Goal: Transaction & Acquisition: Purchase product/service

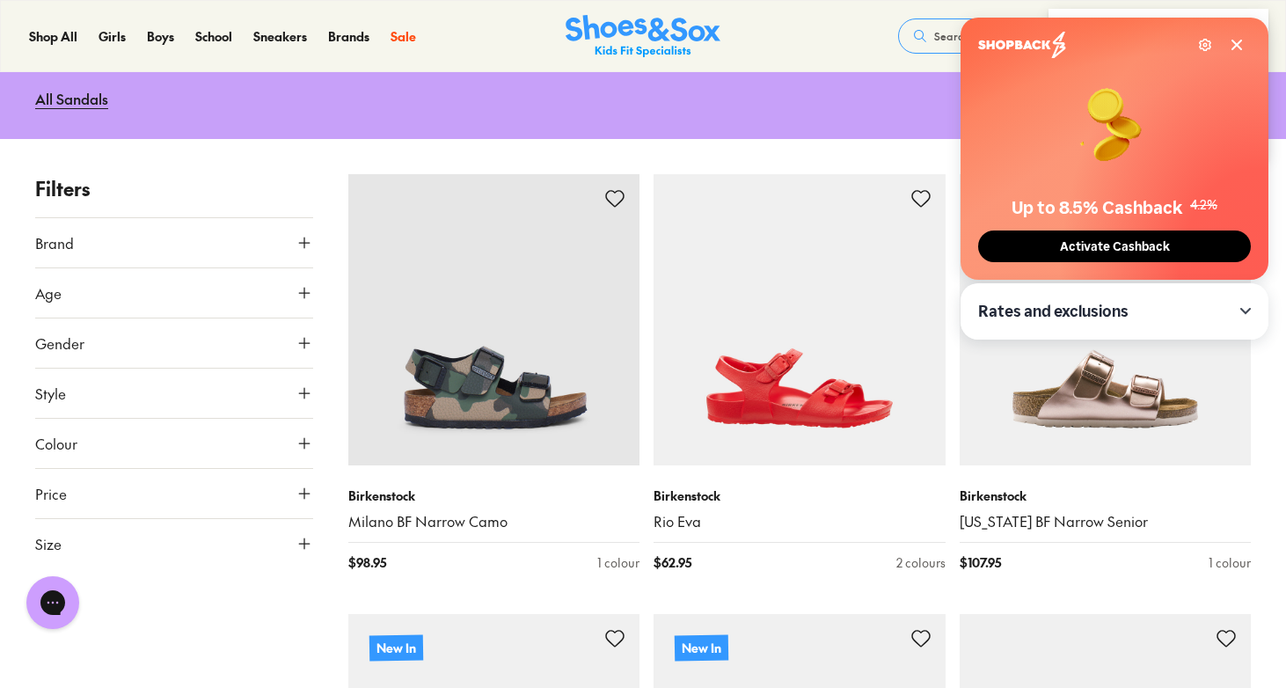
click at [1235, 39] on icon at bounding box center [1236, 45] width 14 height 14
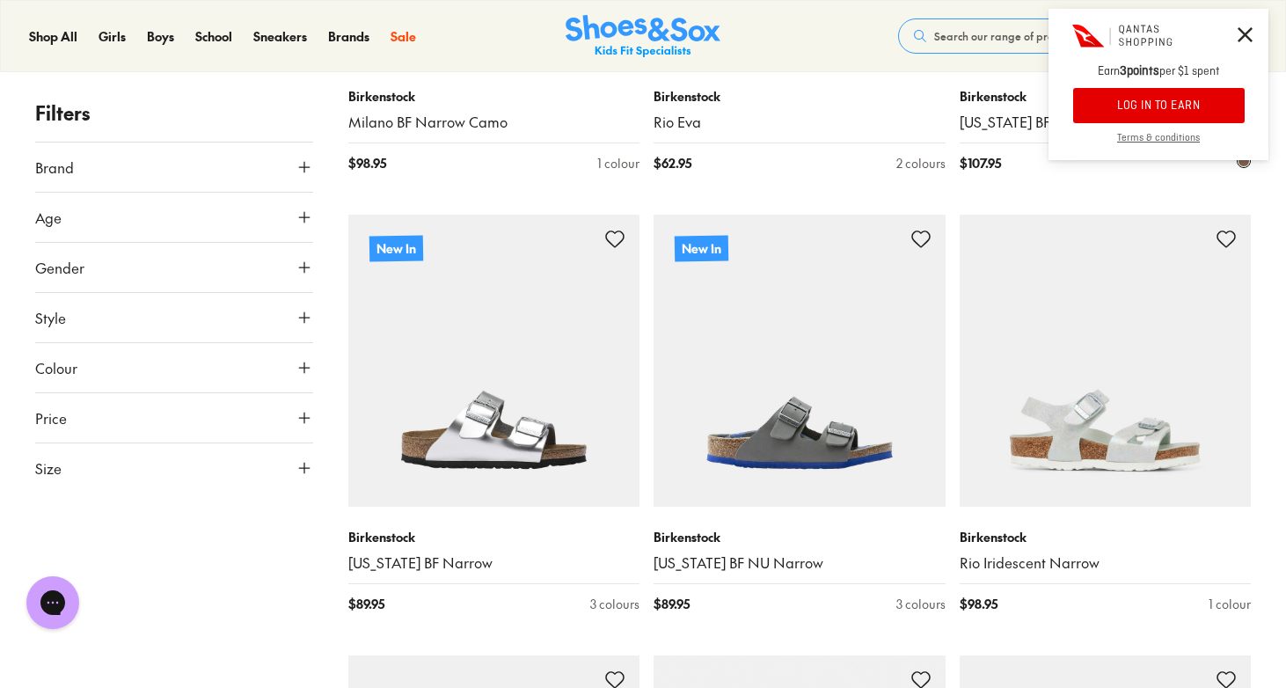
scroll to position [609, 0]
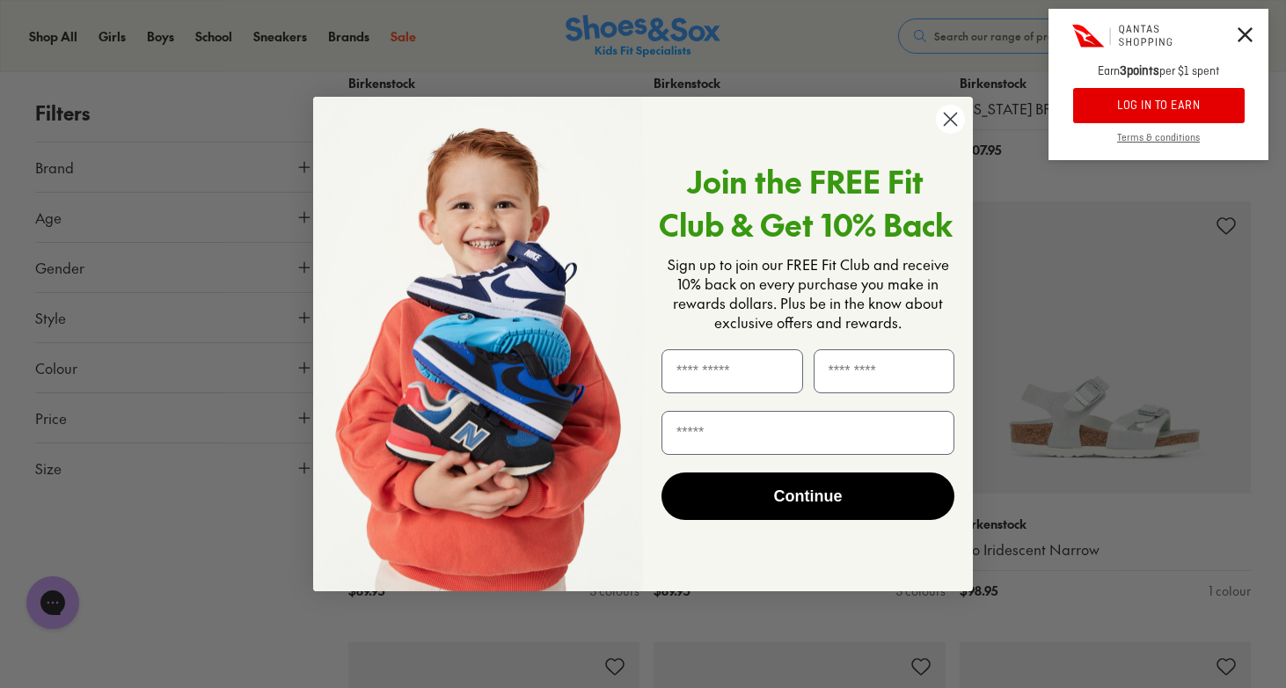
click at [951, 126] on circle "Close dialog" at bounding box center [950, 119] width 29 height 29
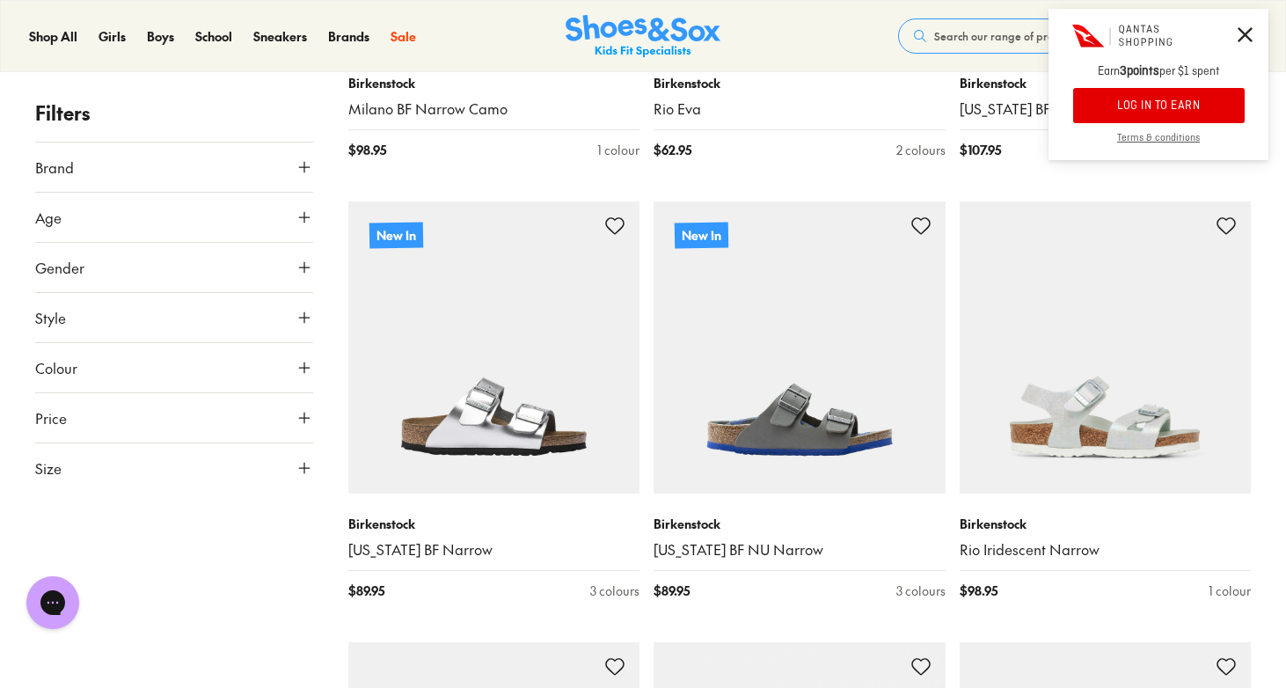
click at [1248, 33] on icon at bounding box center [1244, 34] width 15 height 15
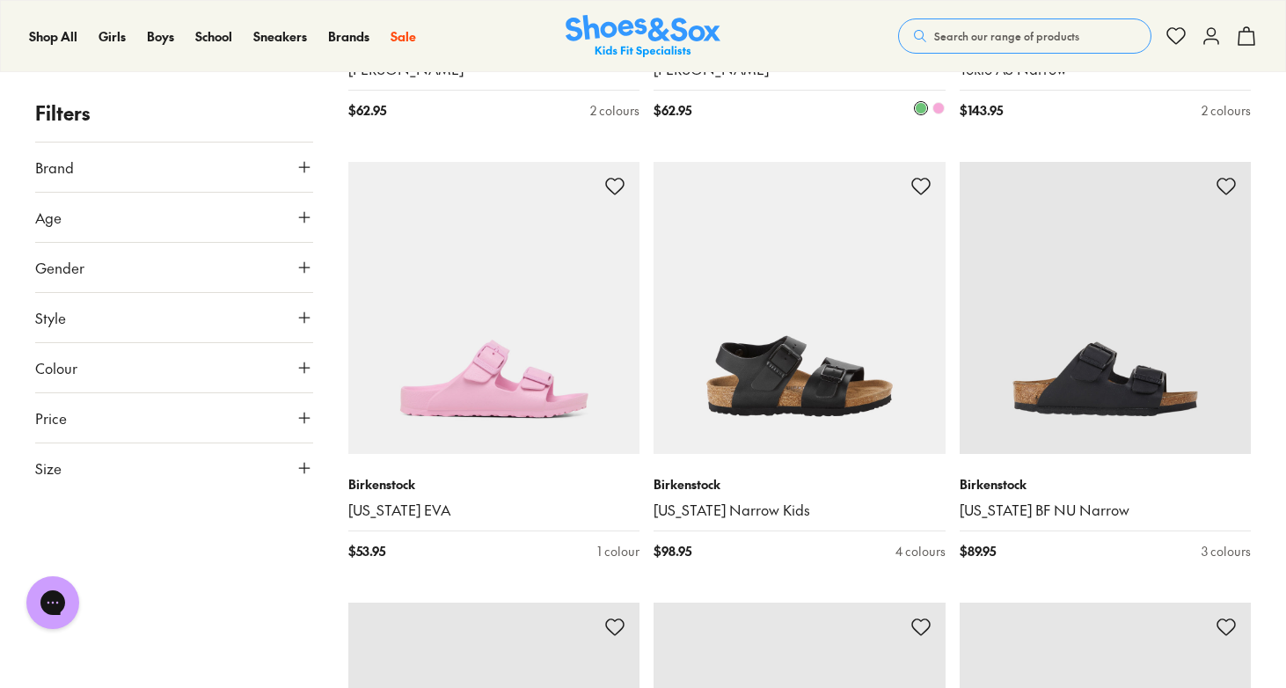
scroll to position [2860, 0]
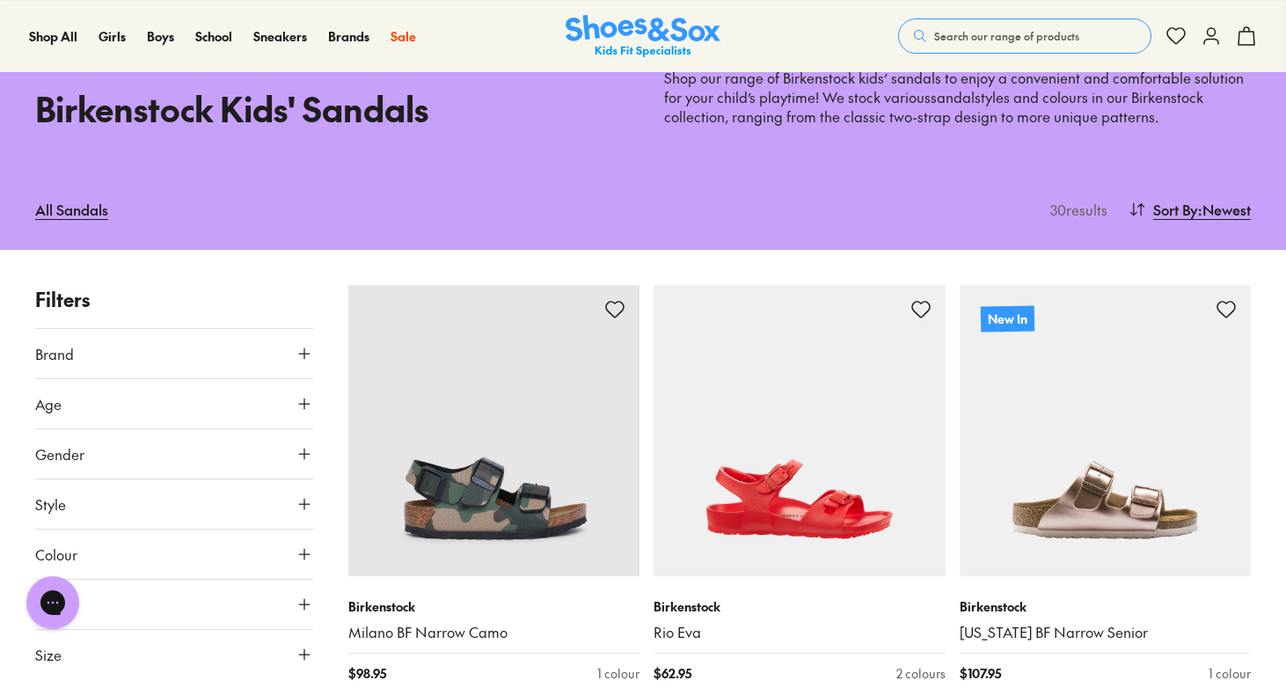
type input "***"
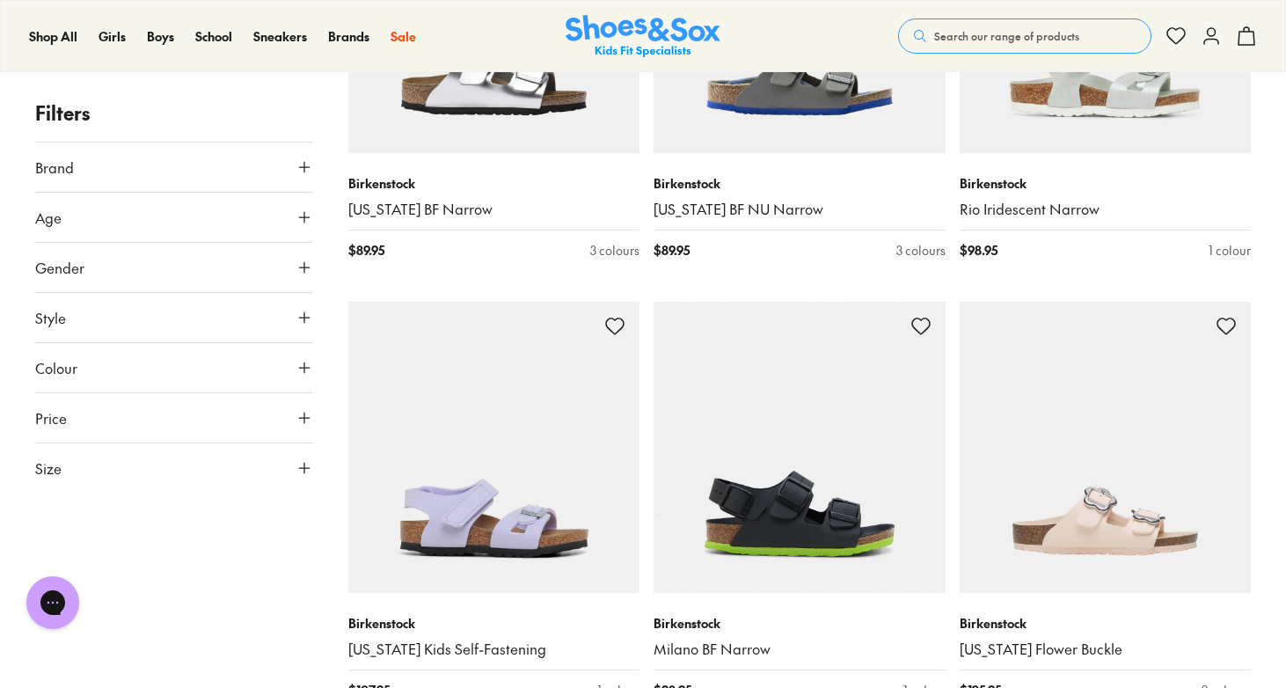
scroll to position [1004, 0]
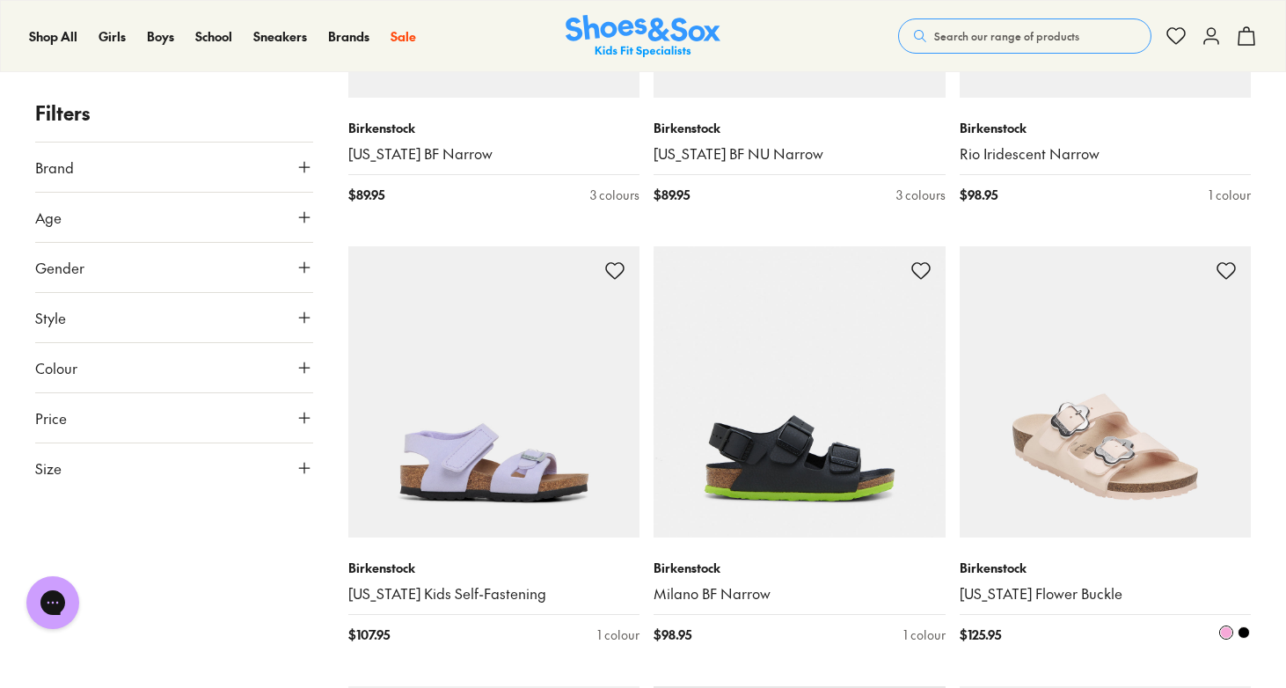
click at [1121, 423] on img at bounding box center [1105, 392] width 292 height 292
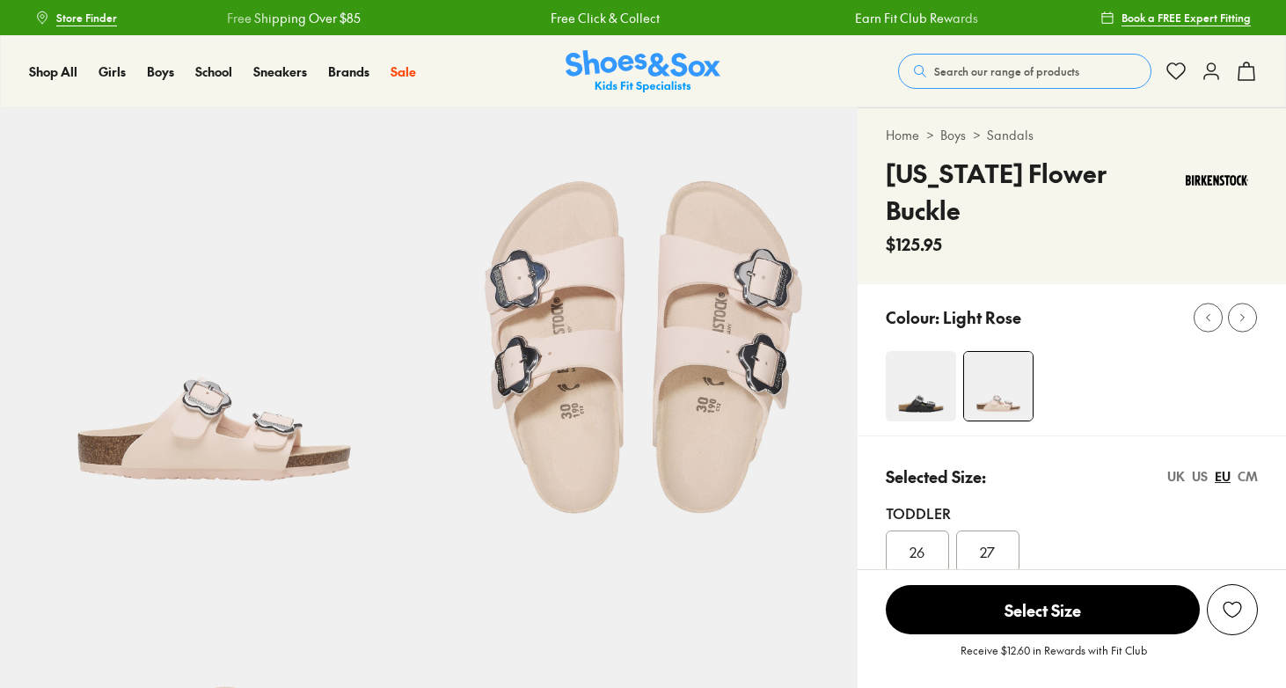
select select "*"
click at [915, 362] on img at bounding box center [920, 386] width 70 height 70
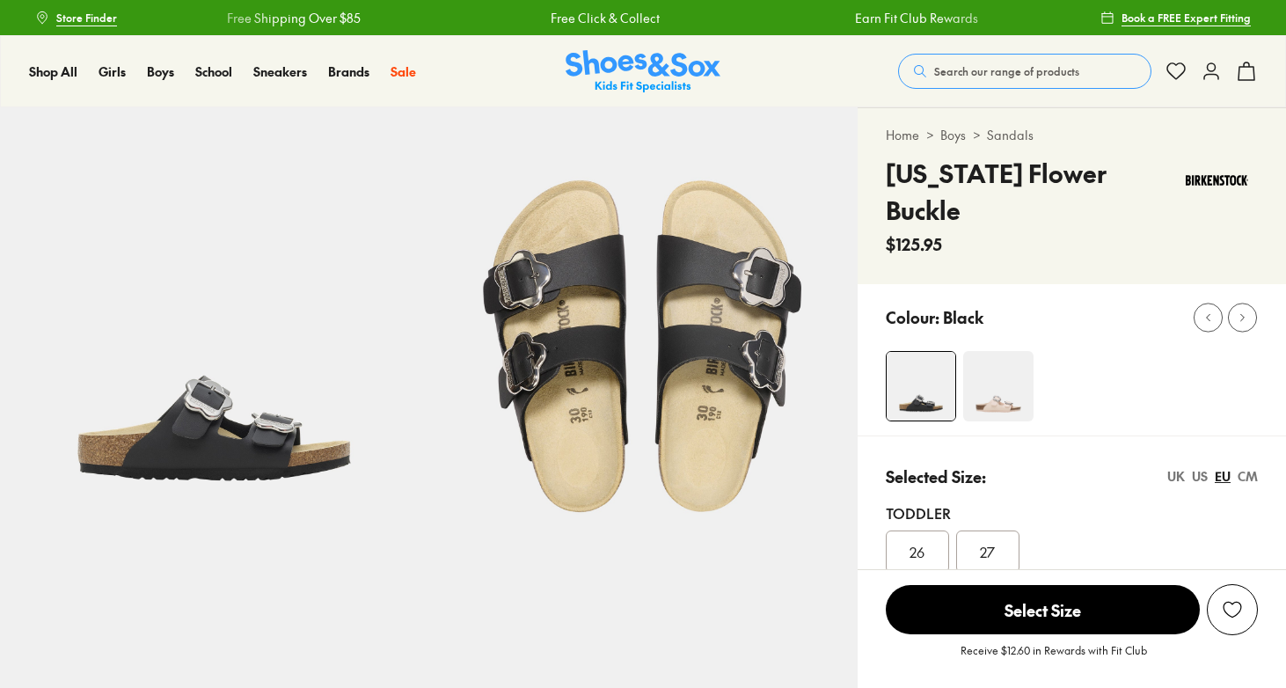
select select "*"
click at [991, 352] on img at bounding box center [998, 386] width 70 height 70
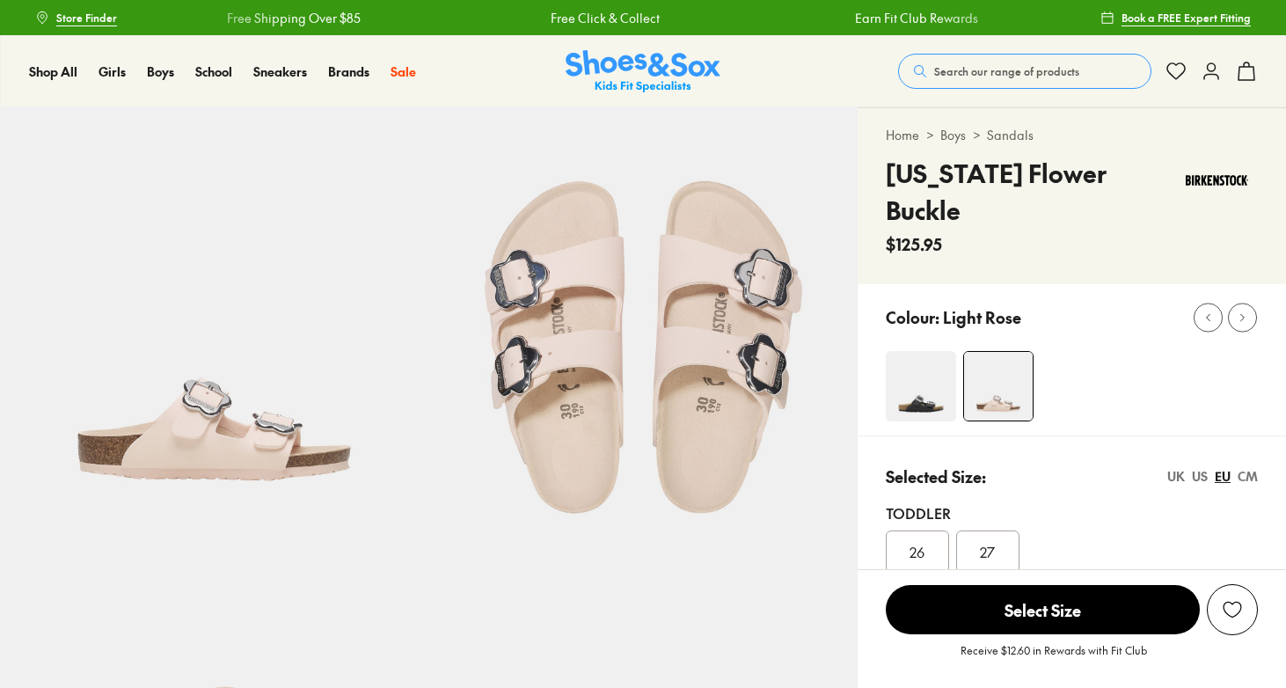
select select "*"
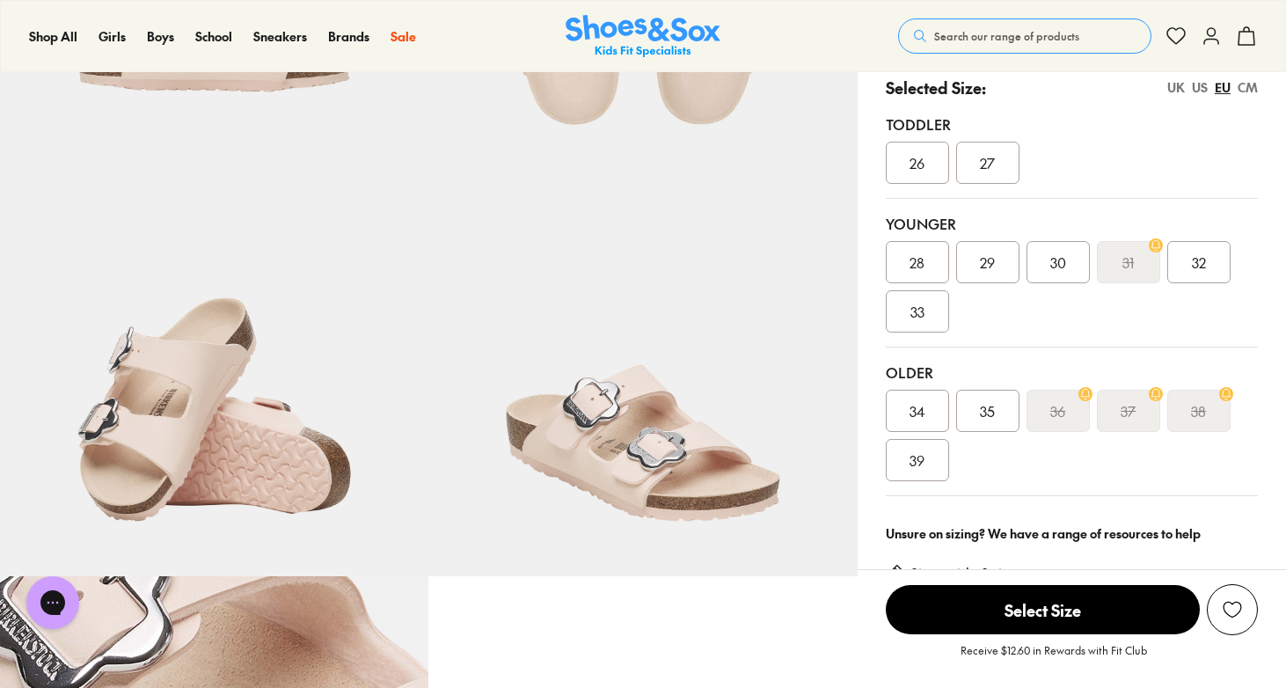
scroll to position [393, 0]
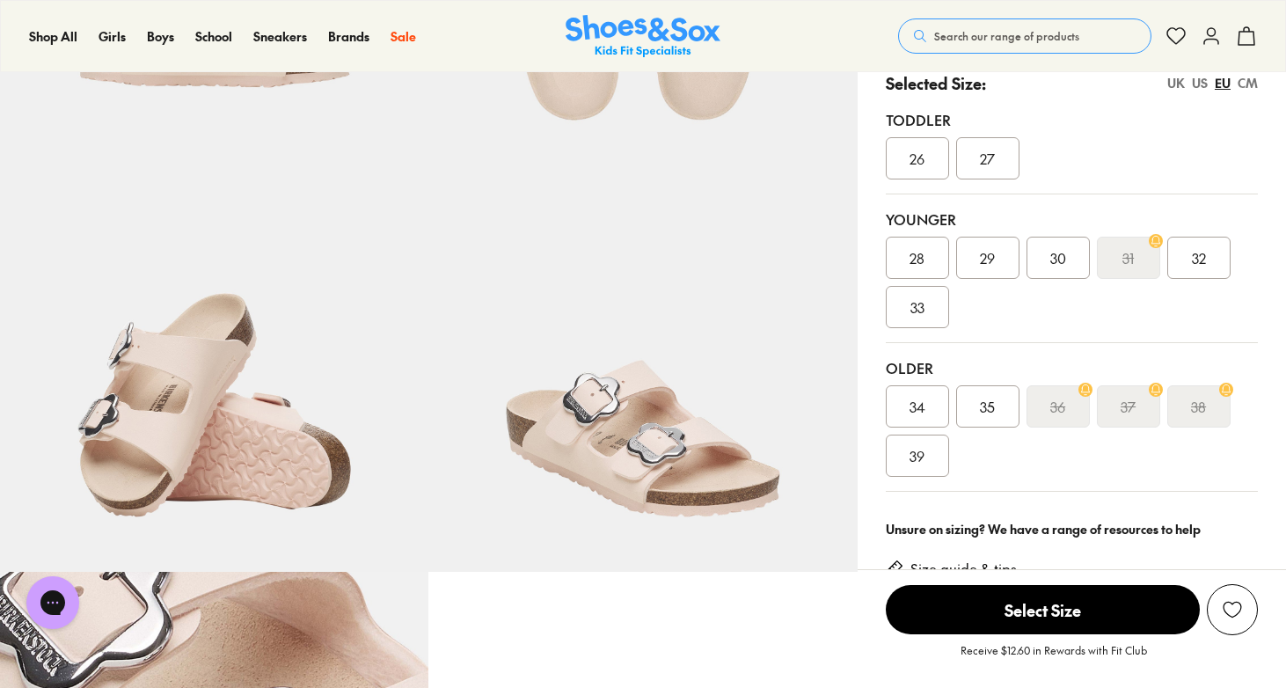
click at [645, 437] on img at bounding box center [642, 356] width 428 height 428
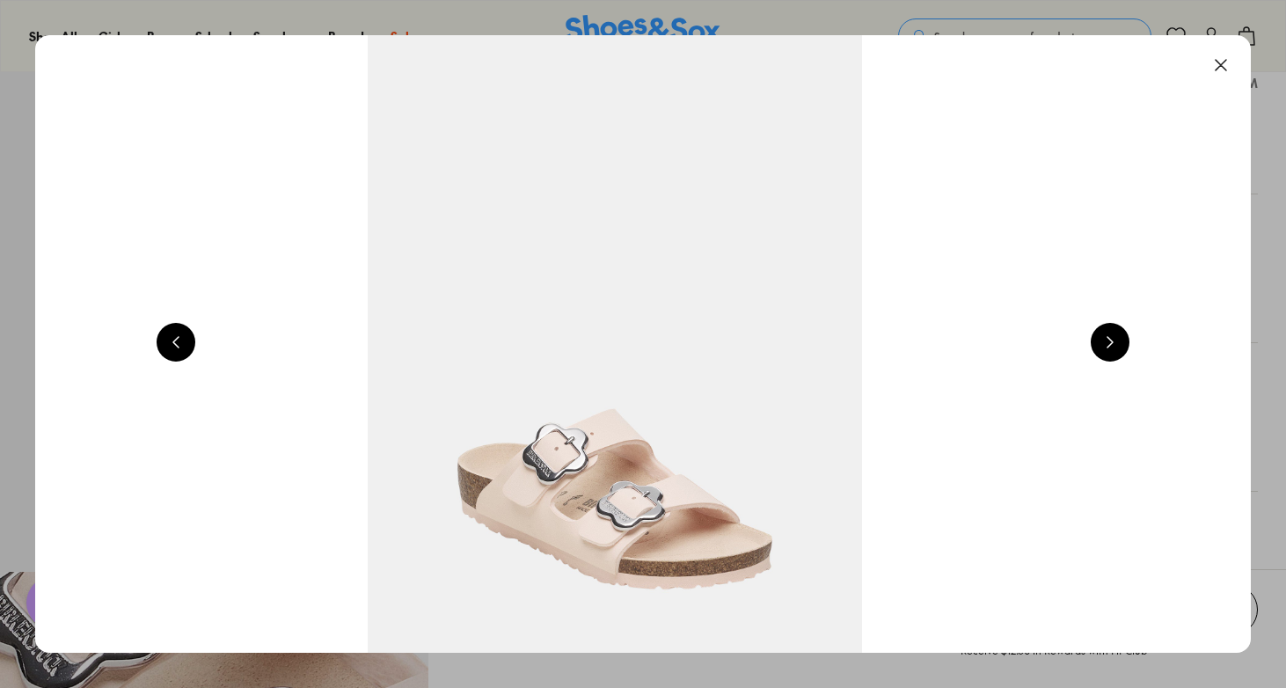
click at [1117, 339] on button at bounding box center [1109, 342] width 39 height 39
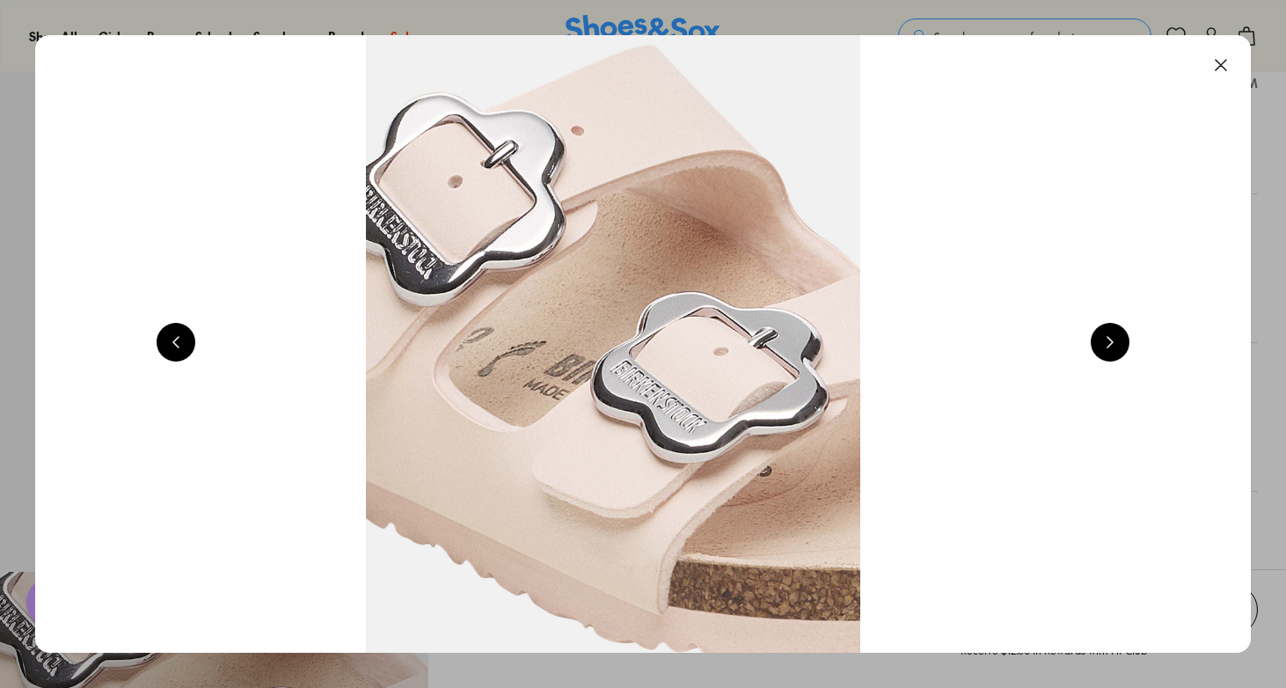
scroll to position [0, 6111]
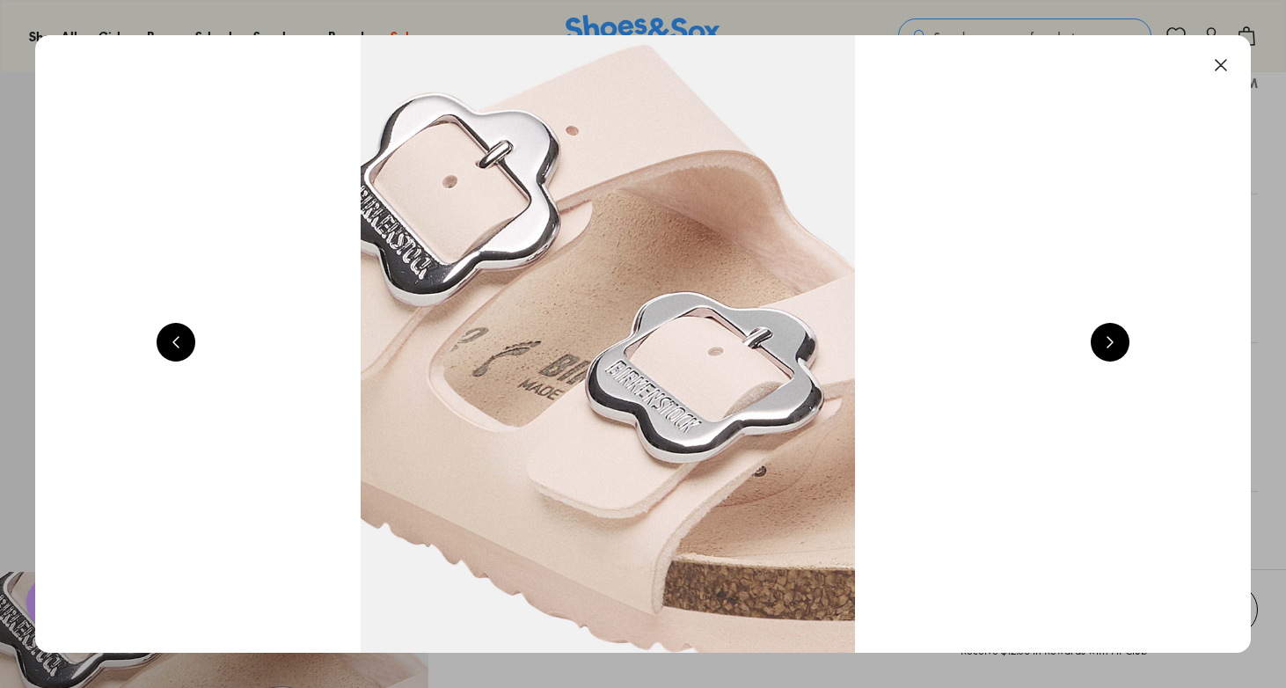
click at [1117, 339] on button at bounding box center [1109, 342] width 39 height 39
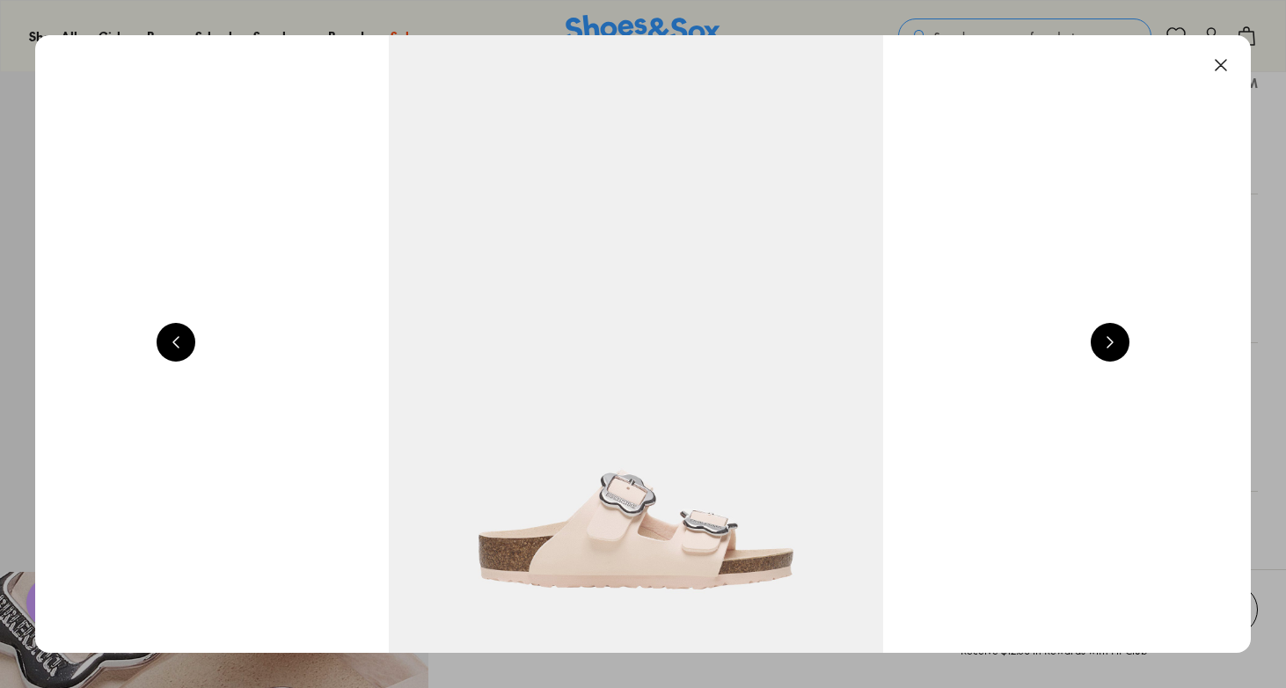
click at [1117, 339] on button at bounding box center [1109, 342] width 39 height 39
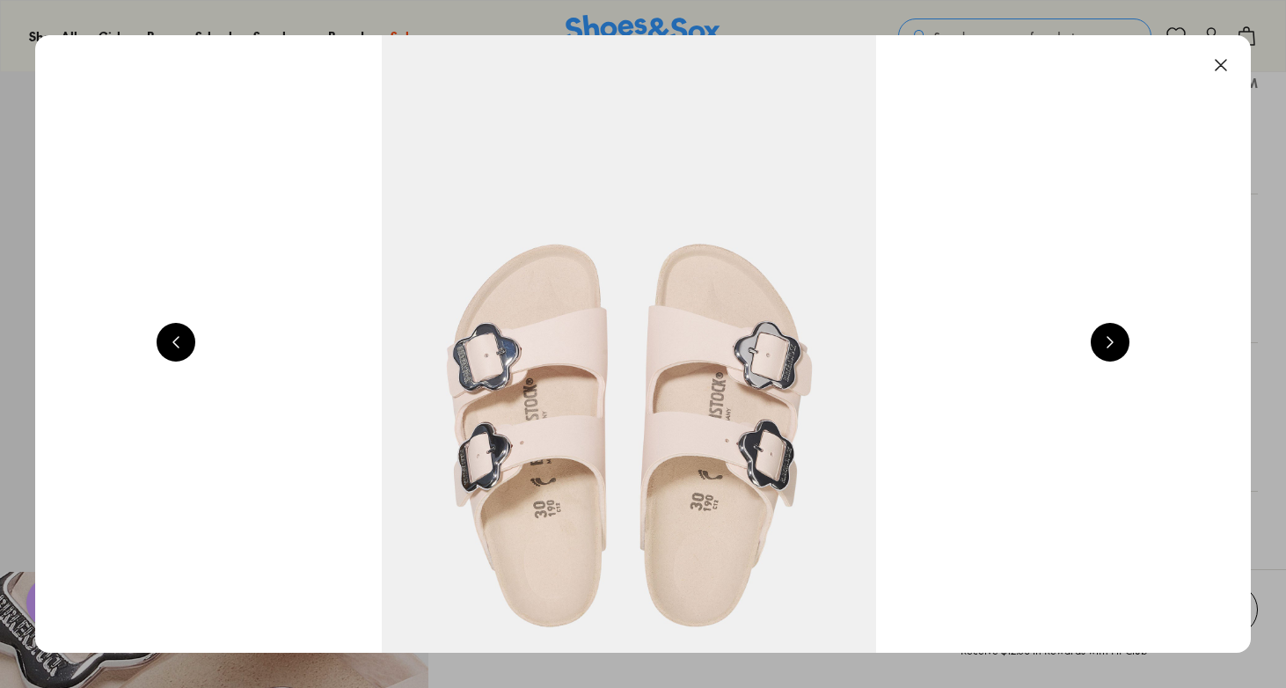
click at [1117, 339] on button at bounding box center [1109, 342] width 39 height 39
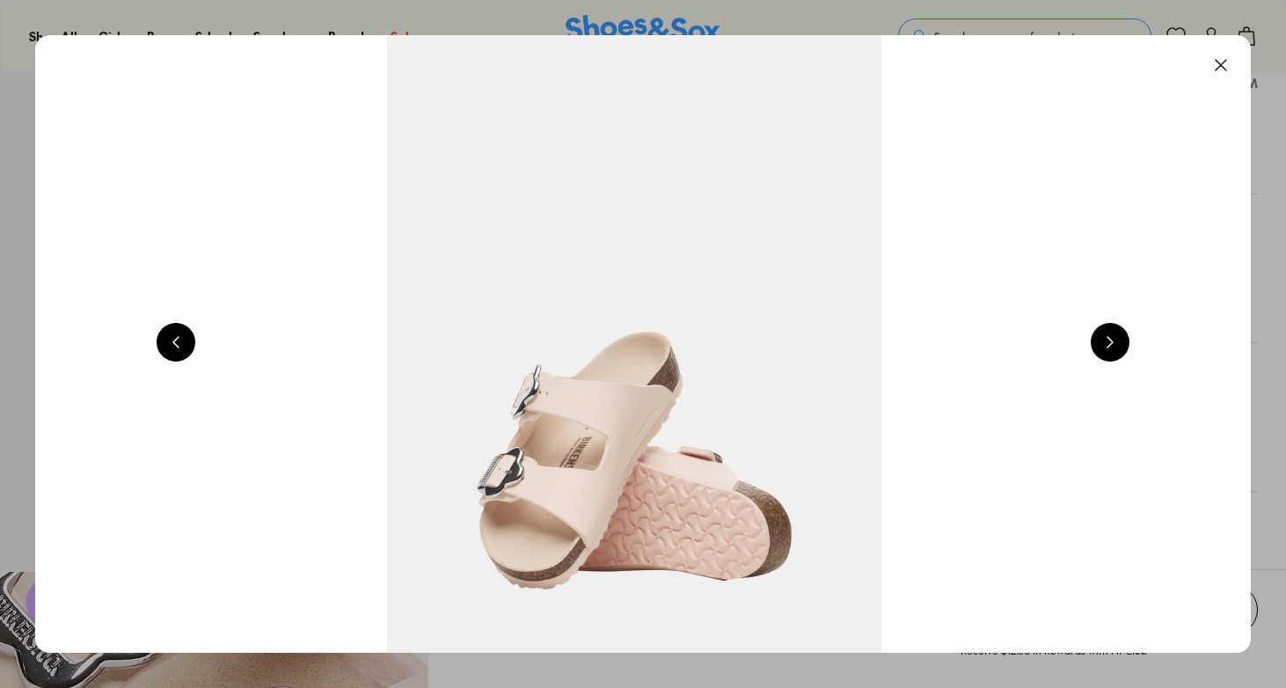
scroll to position [0, 3667]
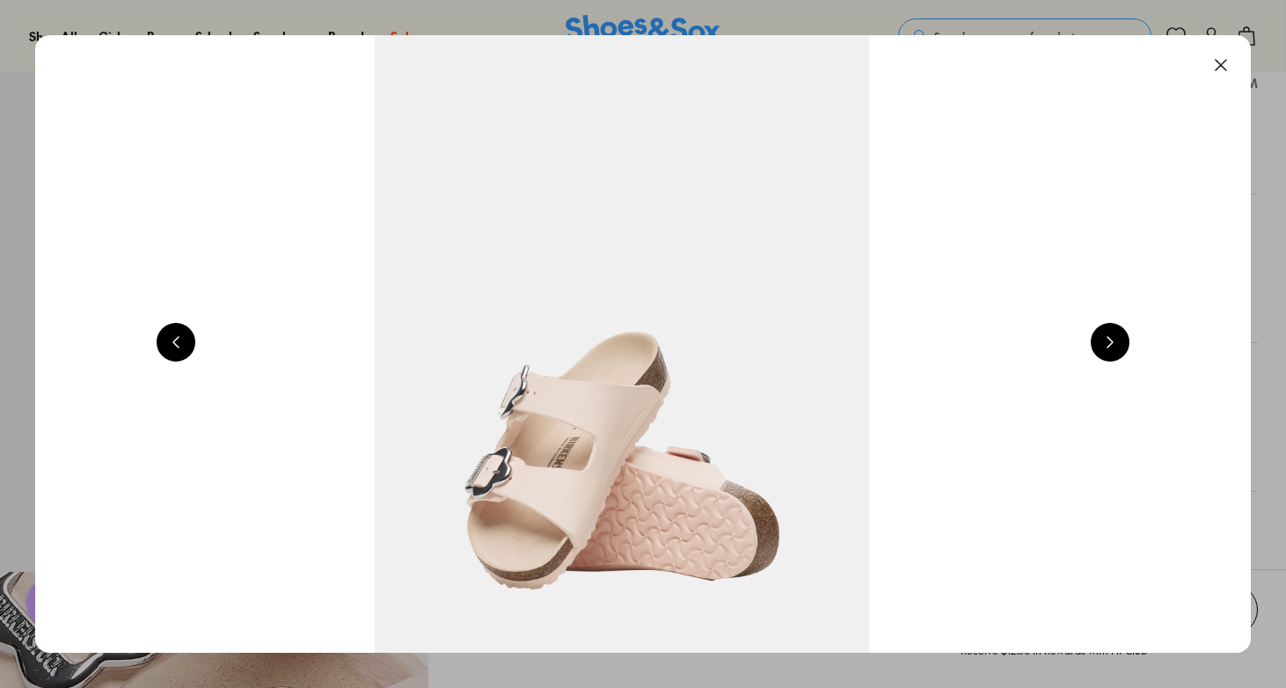
click at [1117, 339] on button at bounding box center [1109, 342] width 39 height 39
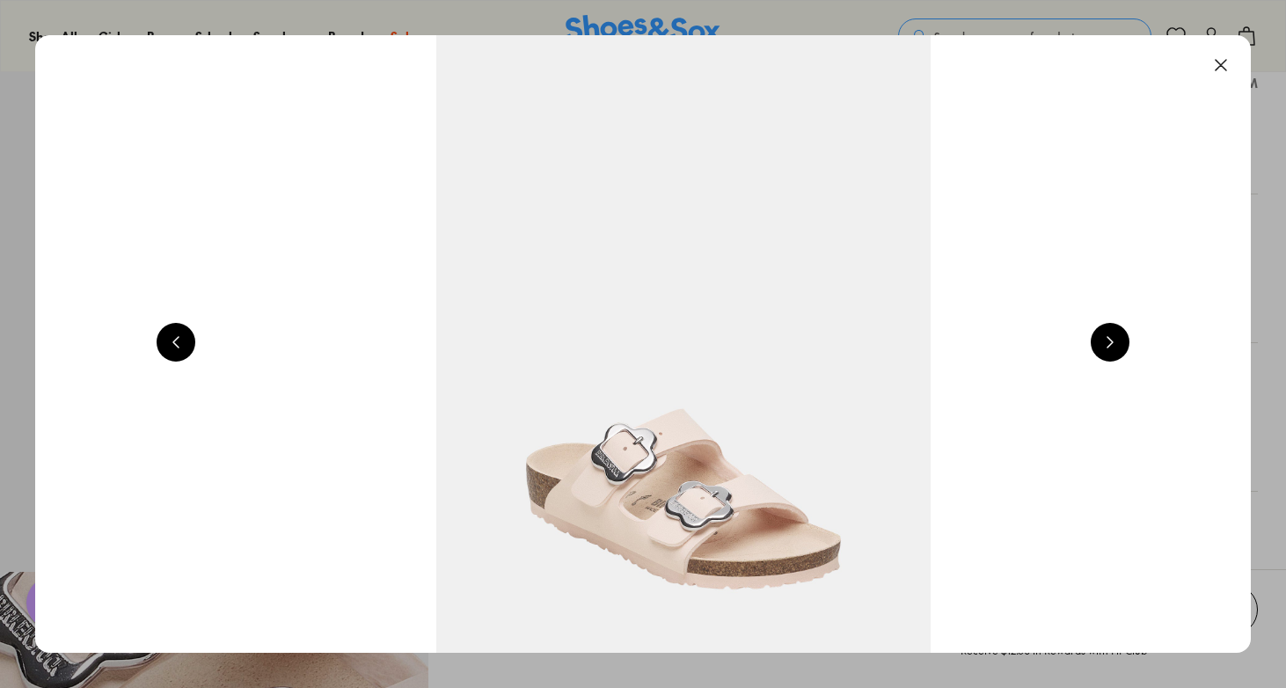
scroll to position [0, 4889]
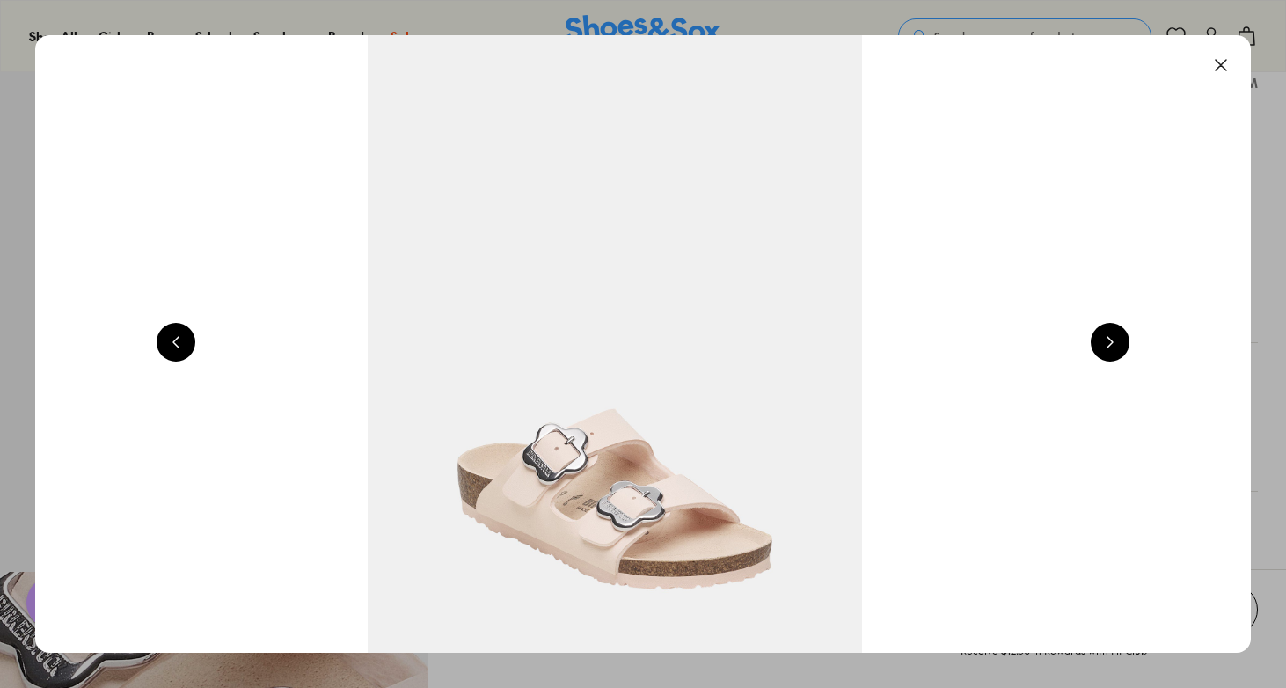
click at [1228, 61] on button at bounding box center [1220, 65] width 39 height 39
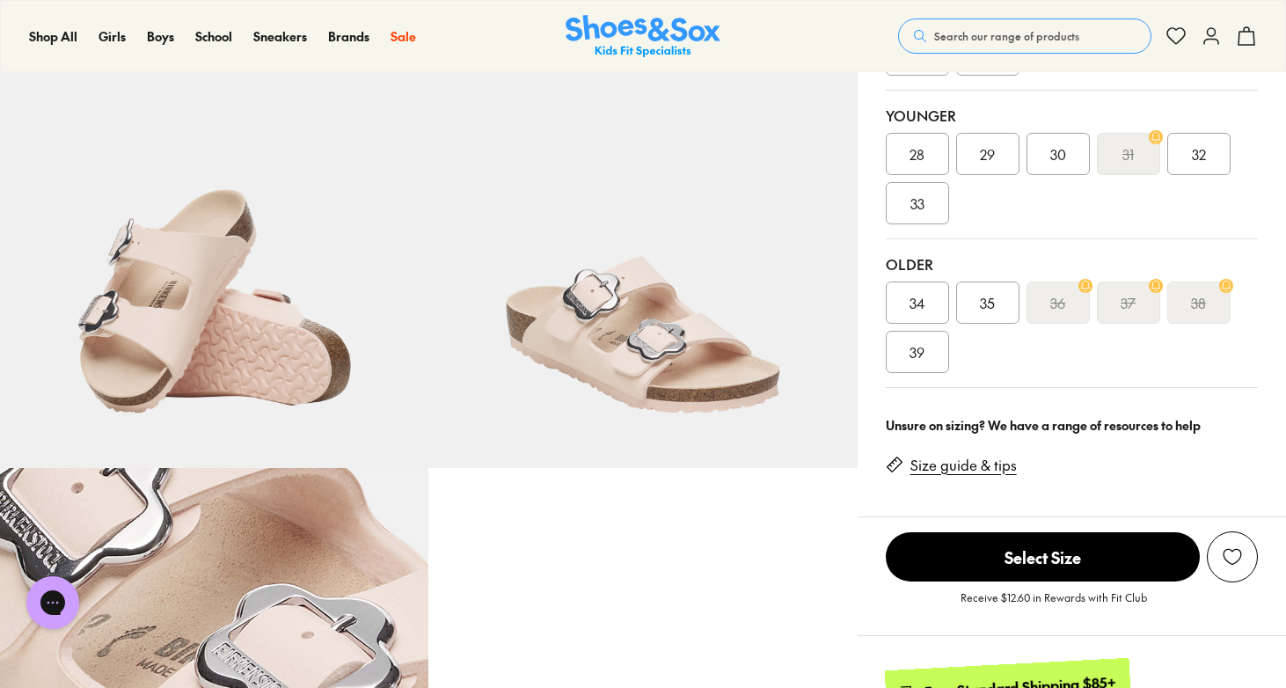
scroll to position [498, 0]
click at [985, 455] on link "Size guide & tips" at bounding box center [963, 464] width 106 height 19
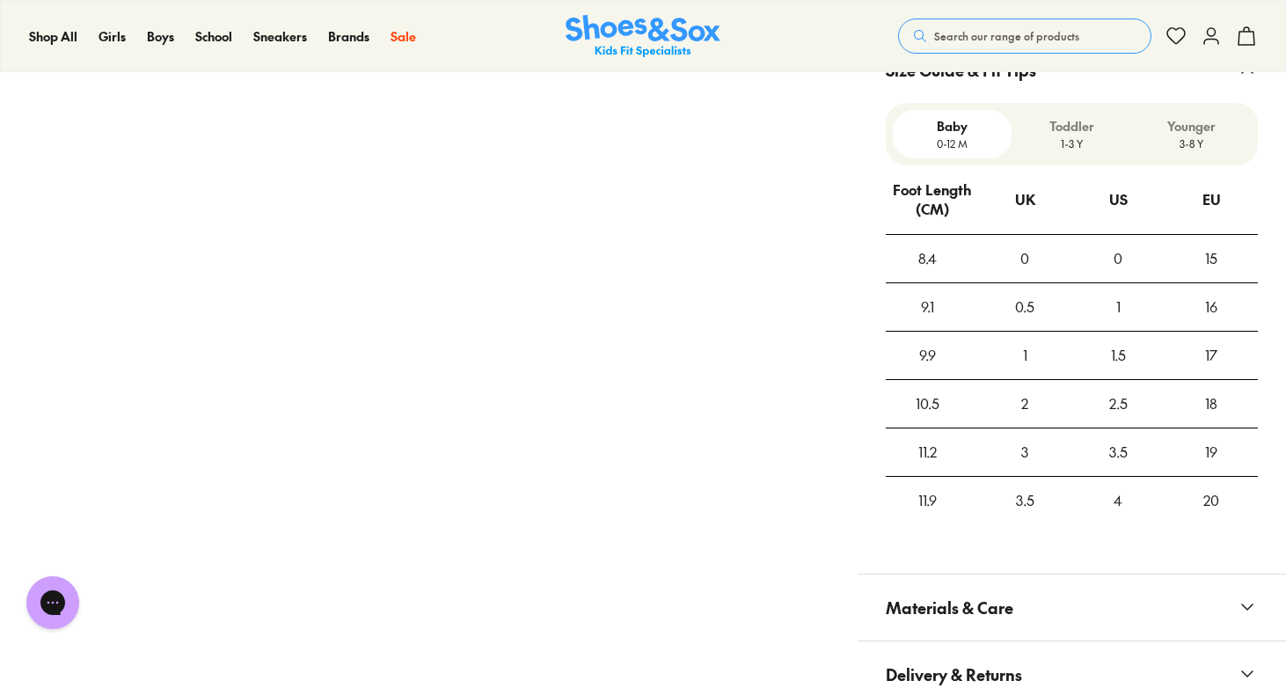
scroll to position [1397, 0]
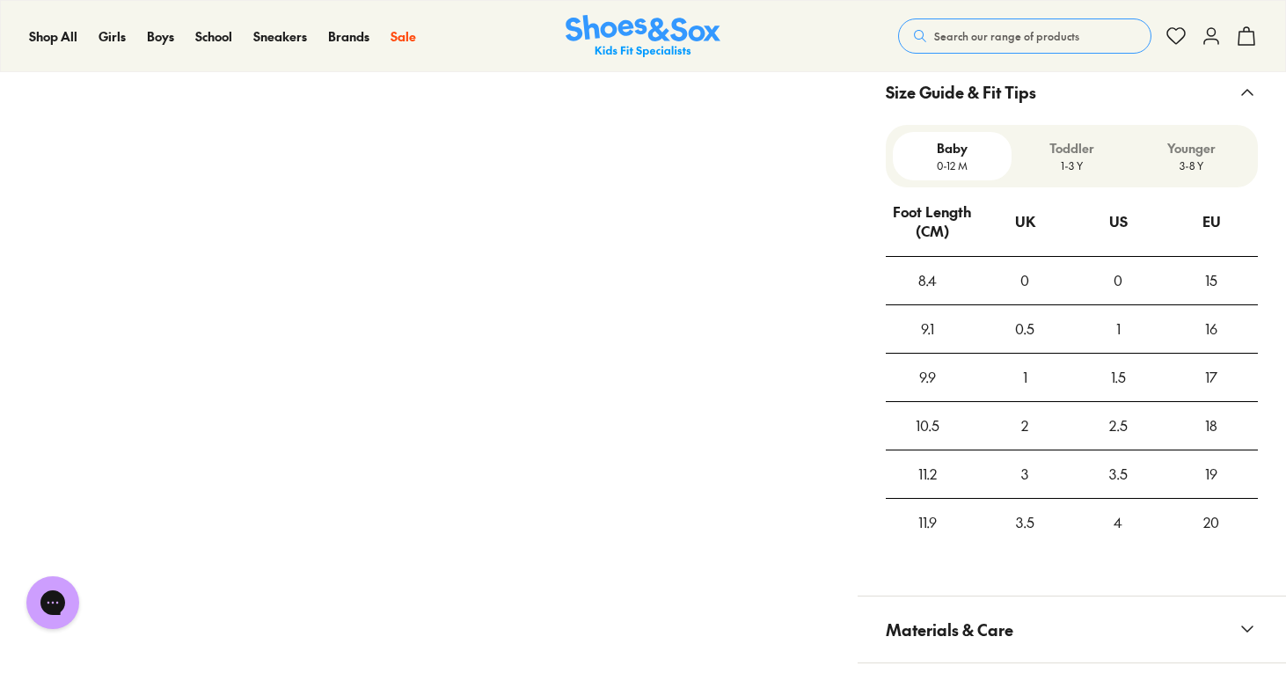
click at [1186, 157] on p "3-8 Y" at bounding box center [1191, 165] width 106 height 16
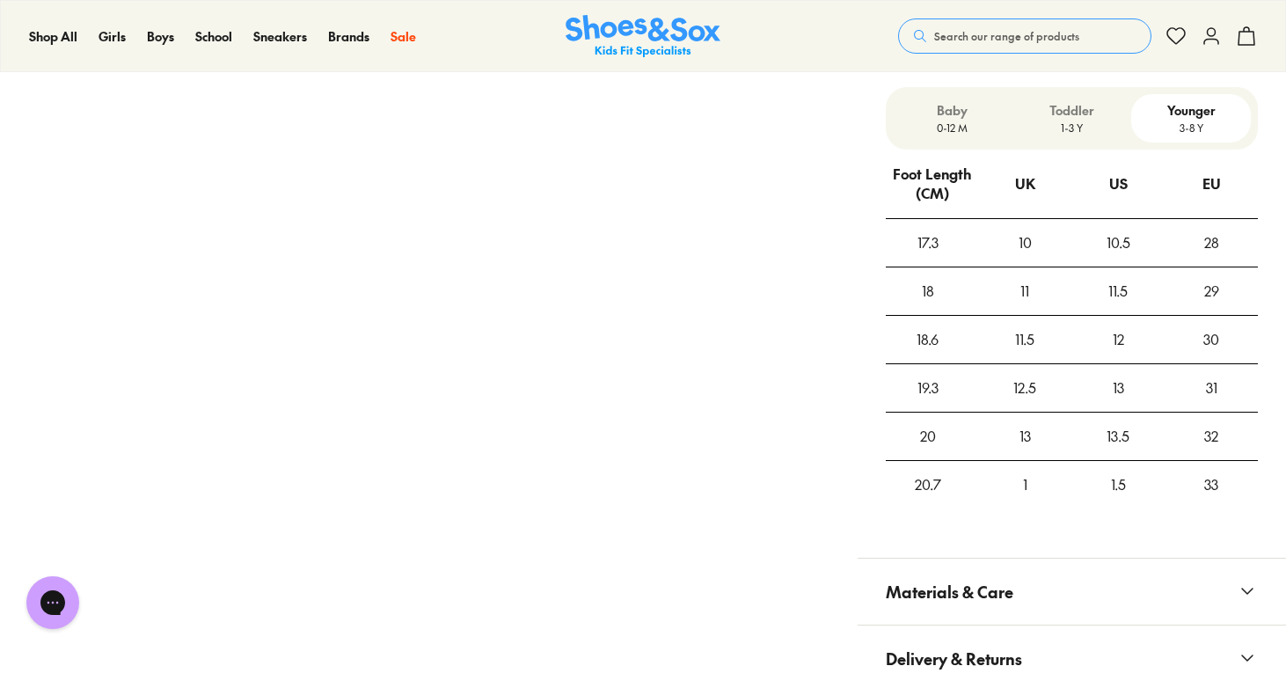
scroll to position [1434, 0]
drag, startPoint x: 1203, startPoint y: 449, endPoint x: 1224, endPoint y: 450, distance: 21.1
click at [1224, 462] on div "33" at bounding box center [1210, 485] width 93 height 47
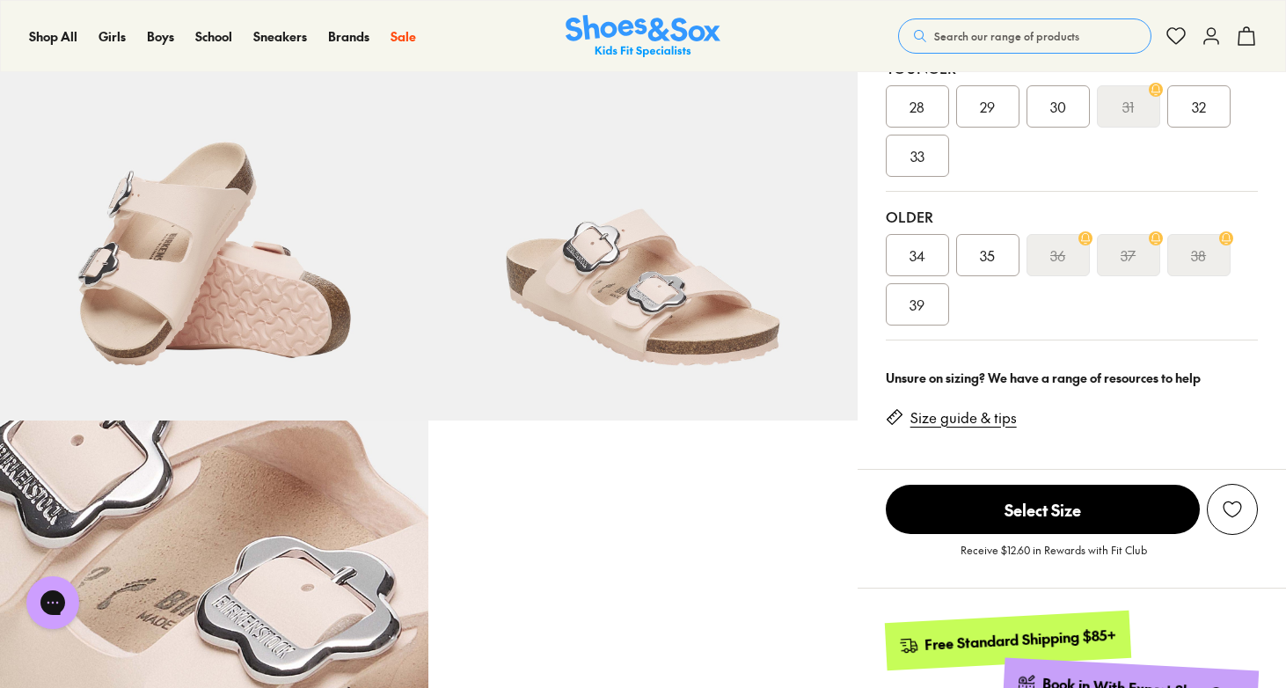
scroll to position [425, 0]
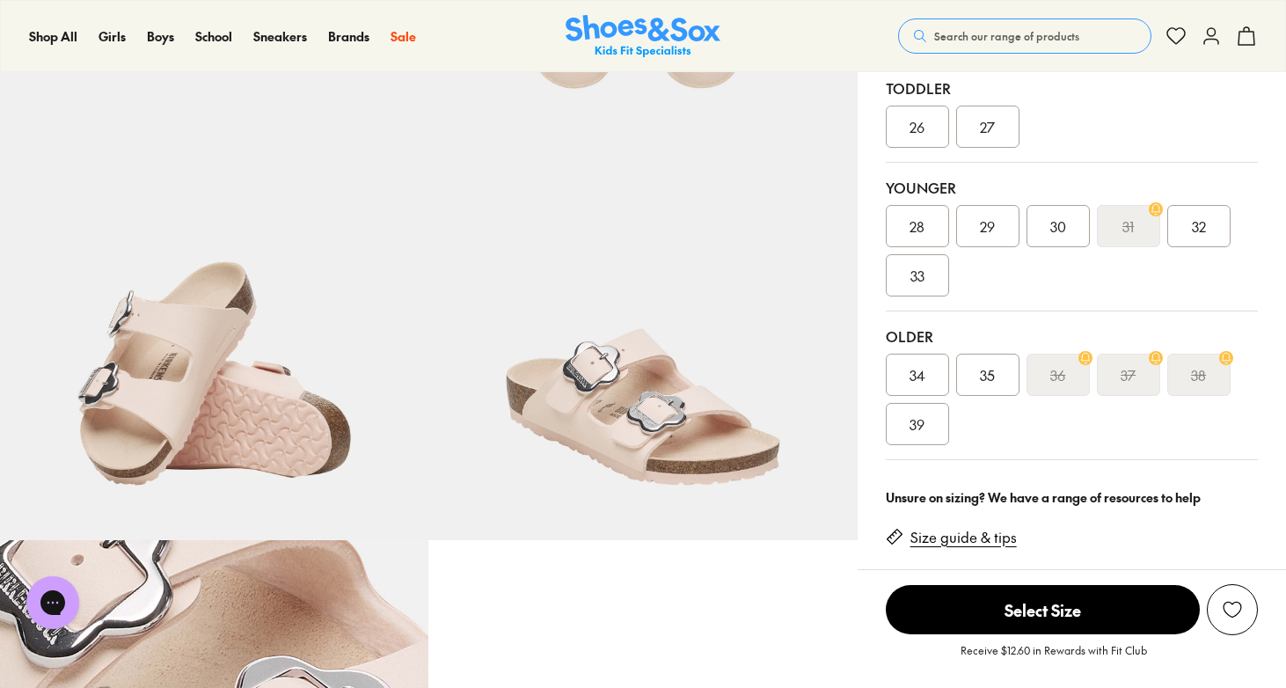
click at [308, 438] on img at bounding box center [214, 325] width 428 height 428
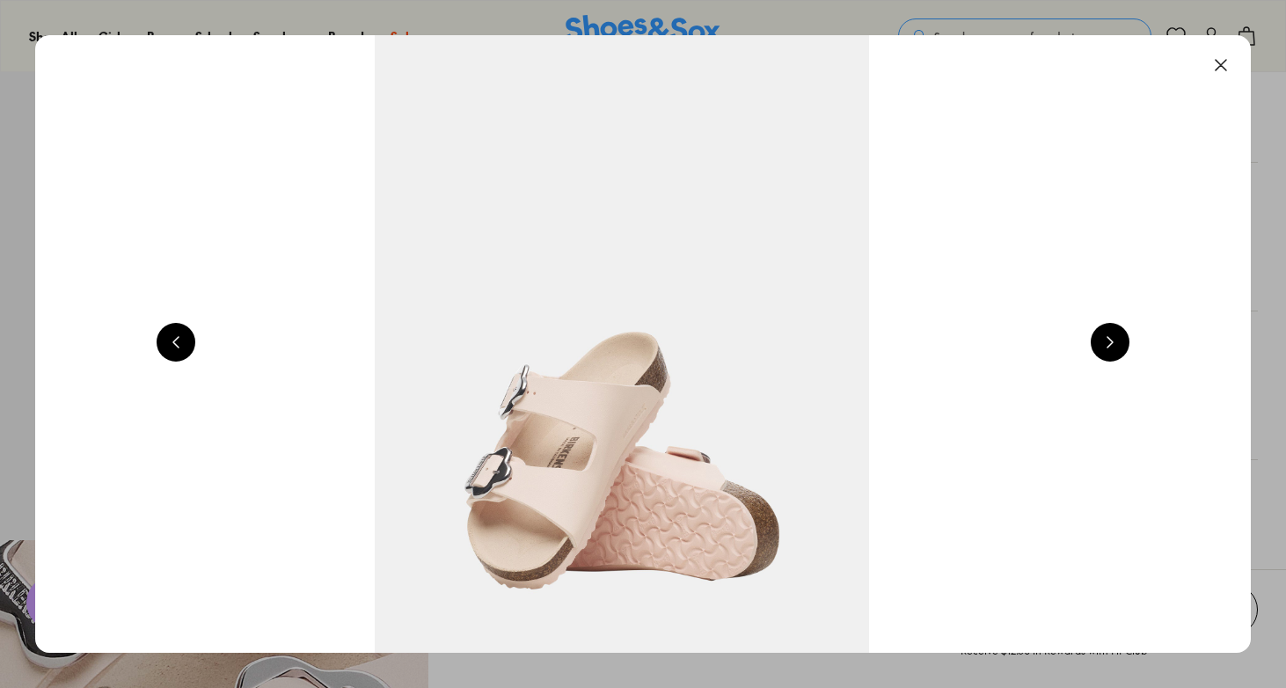
click at [1115, 339] on button at bounding box center [1109, 342] width 39 height 39
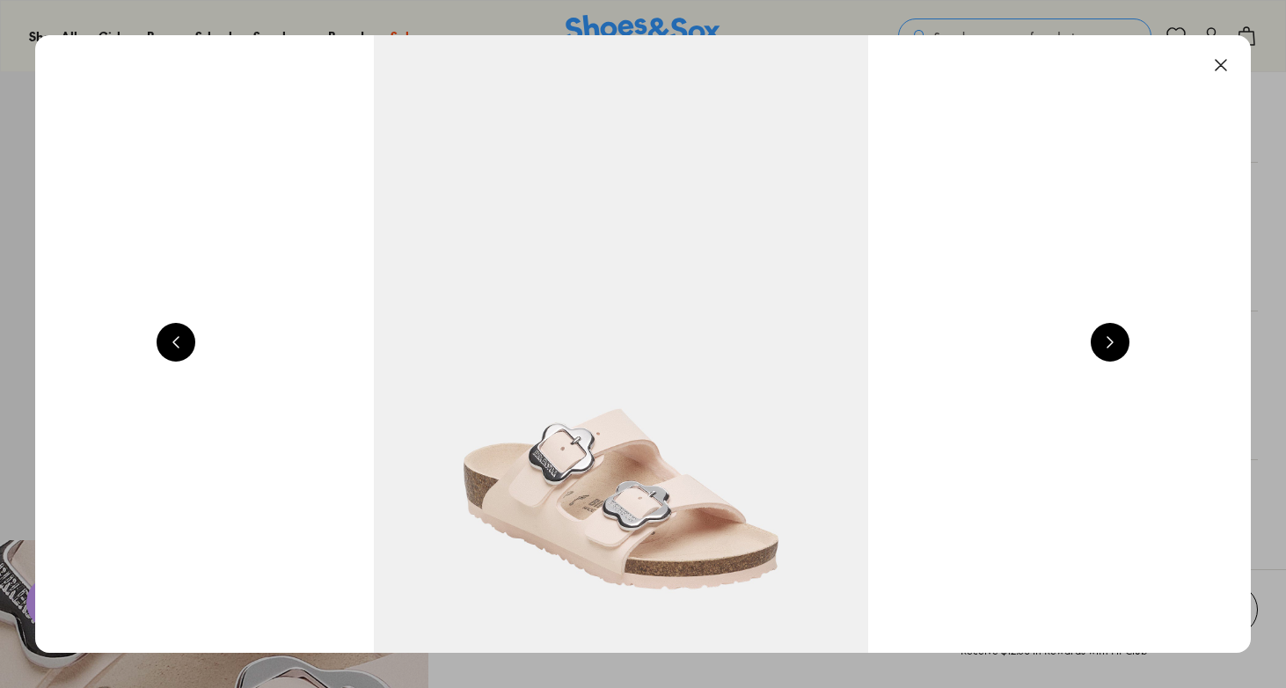
scroll to position [0, 4889]
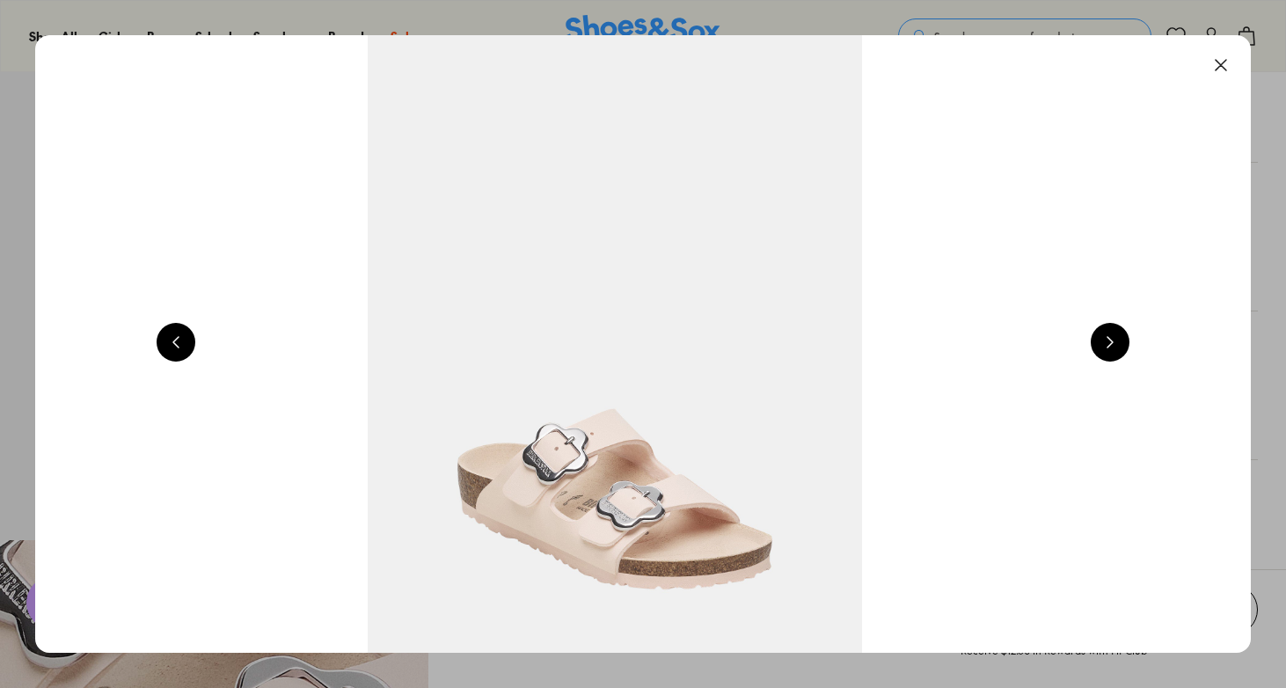
click at [1115, 339] on button at bounding box center [1109, 342] width 39 height 39
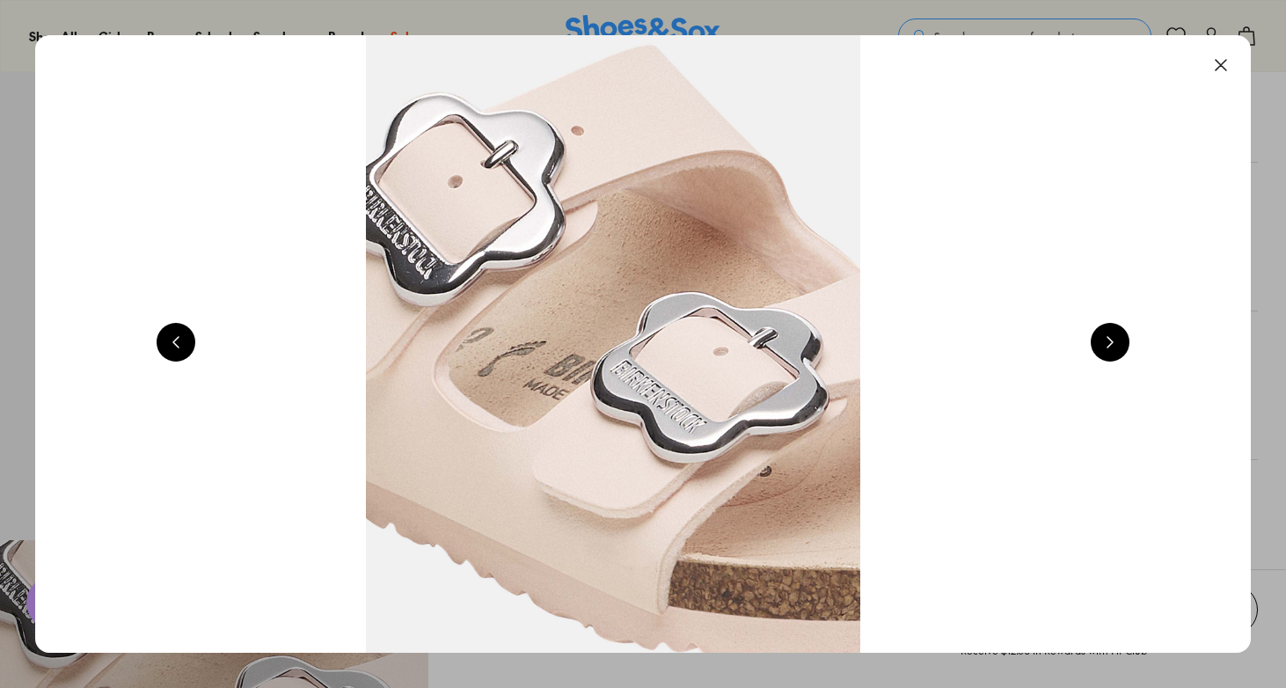
scroll to position [0, 6111]
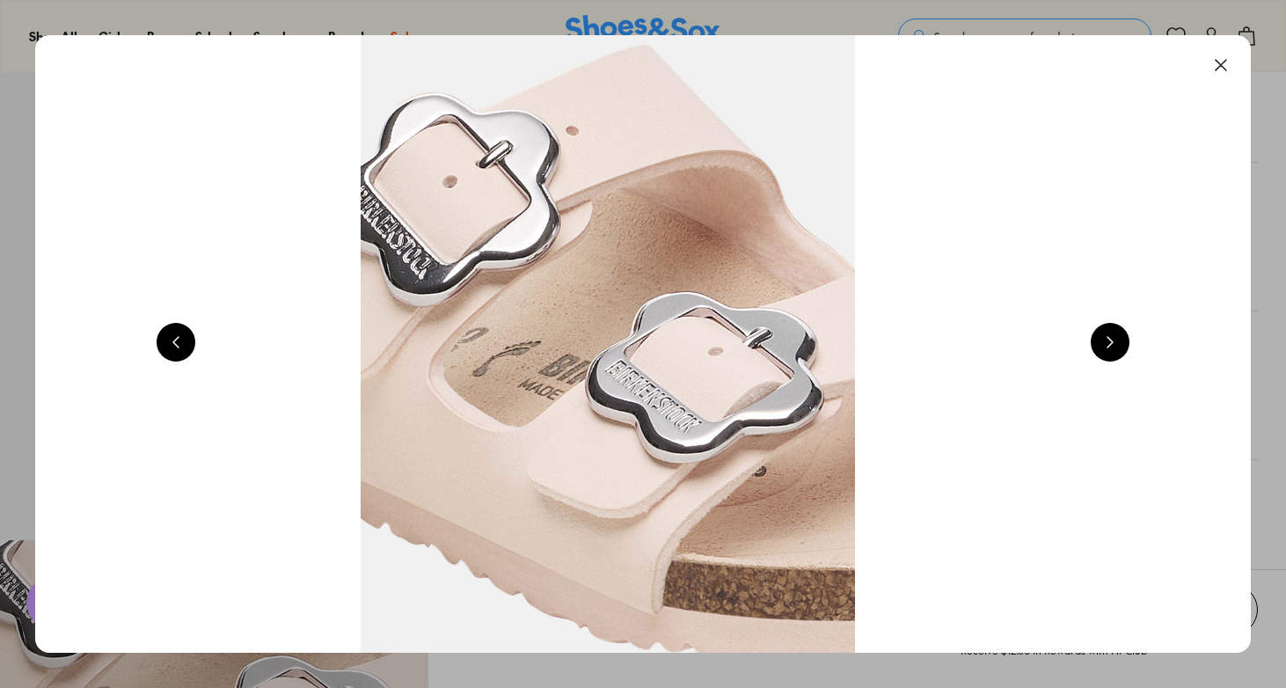
click at [1115, 339] on button at bounding box center [1109, 342] width 39 height 39
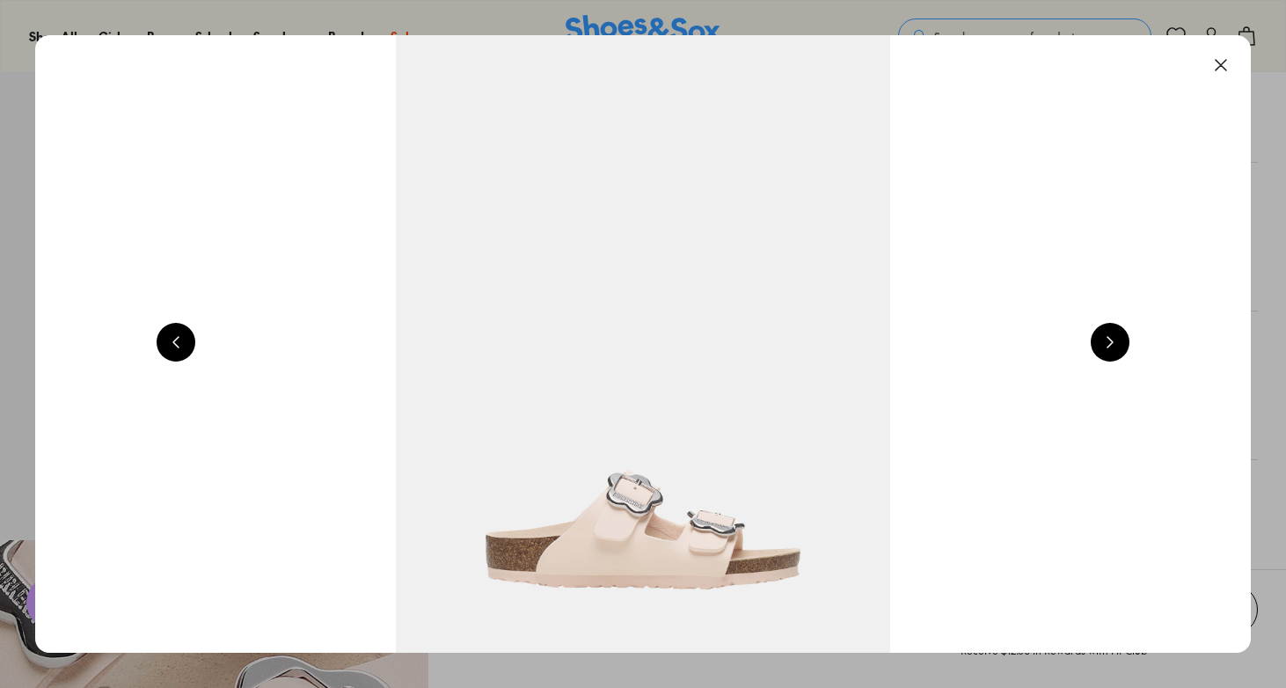
scroll to position [0, 1222]
click at [1227, 66] on button at bounding box center [1220, 65] width 39 height 39
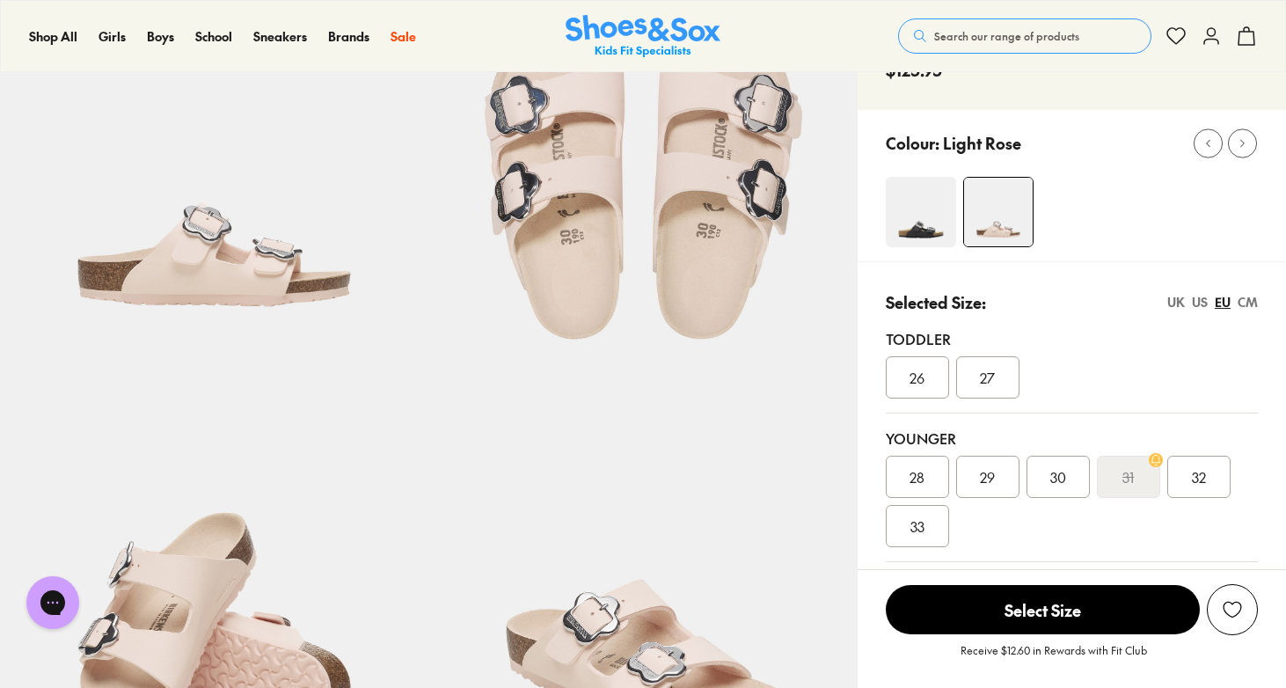
scroll to position [0, 0]
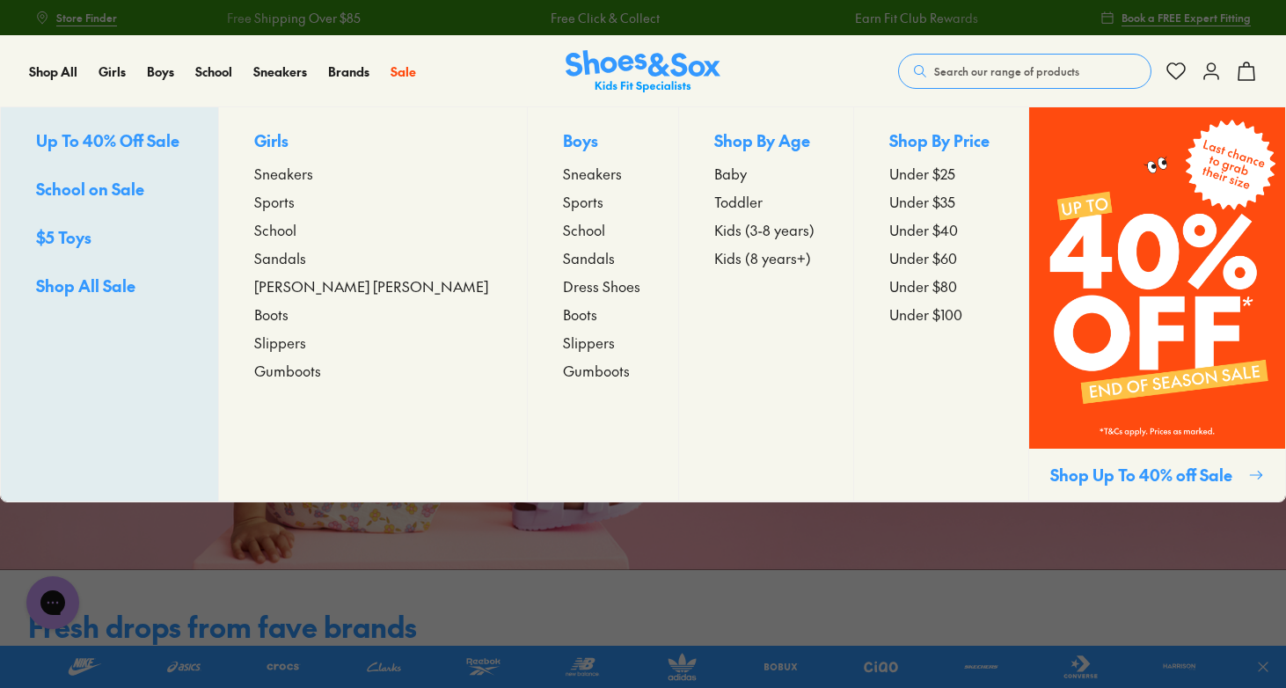
click at [306, 263] on span "Sandals" at bounding box center [280, 257] width 52 height 21
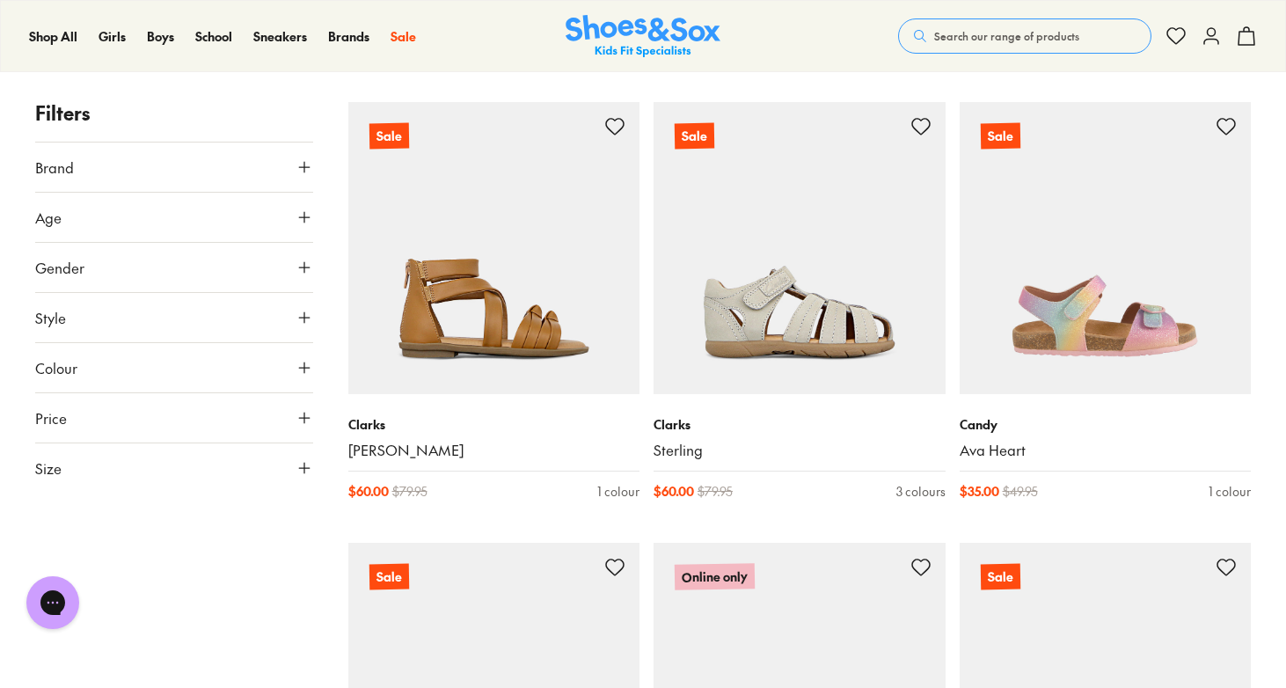
scroll to position [3770, 0]
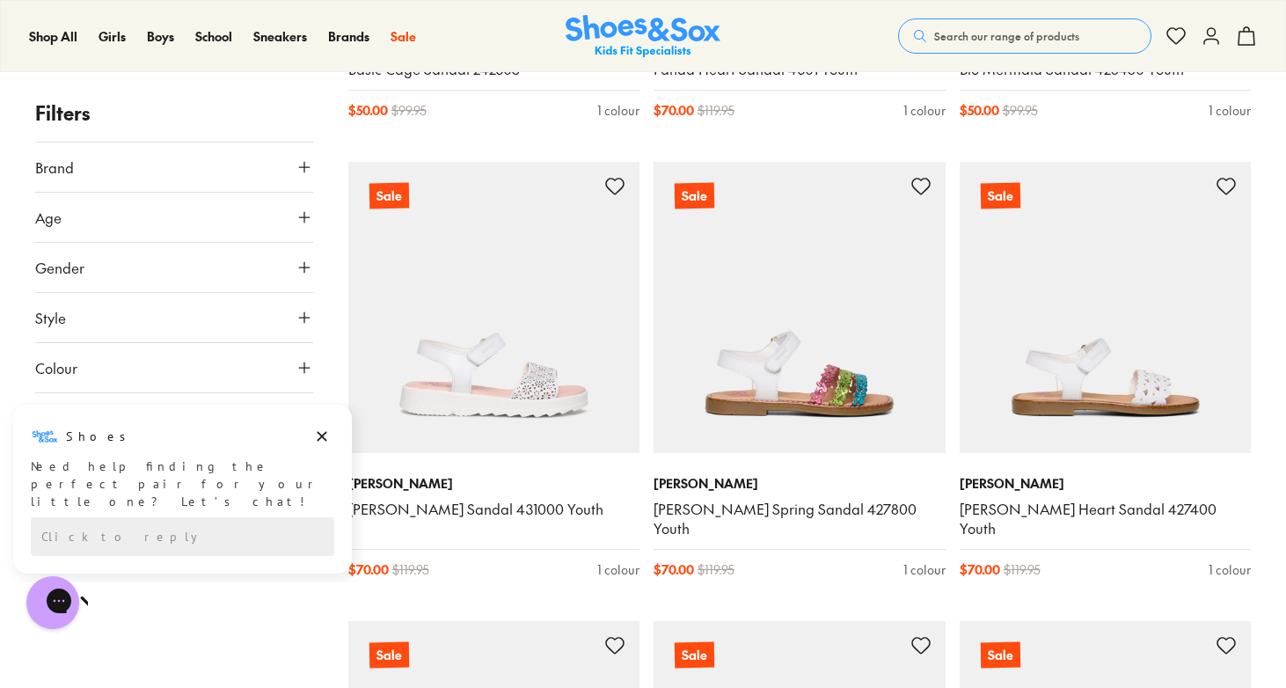
scroll to position [8129, 0]
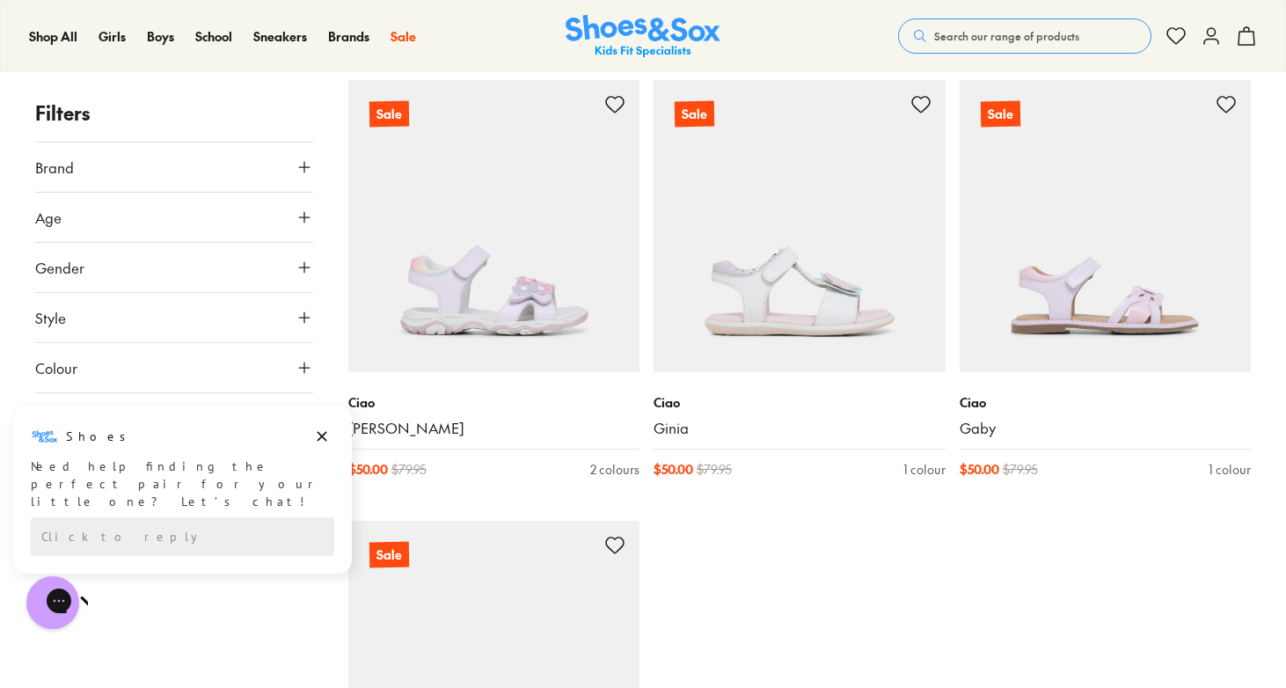
scroll to position [9314, 0]
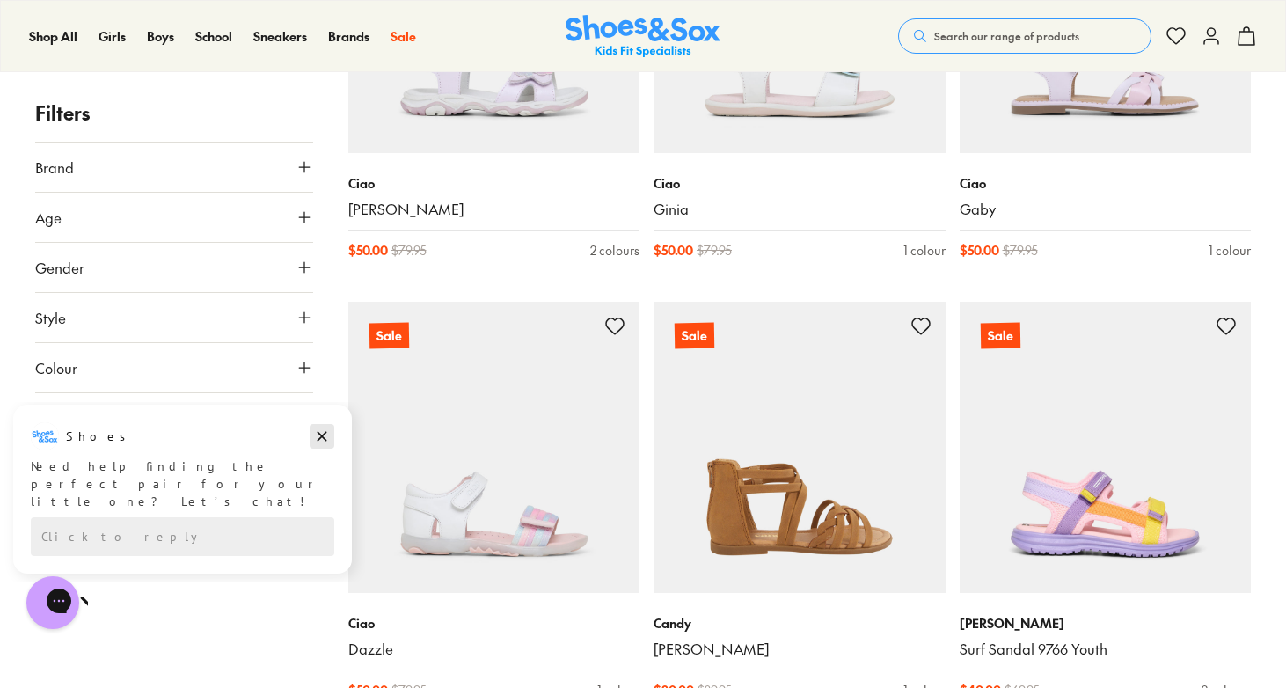
click at [323, 437] on icon "Dismiss campaign" at bounding box center [322, 437] width 10 height 10
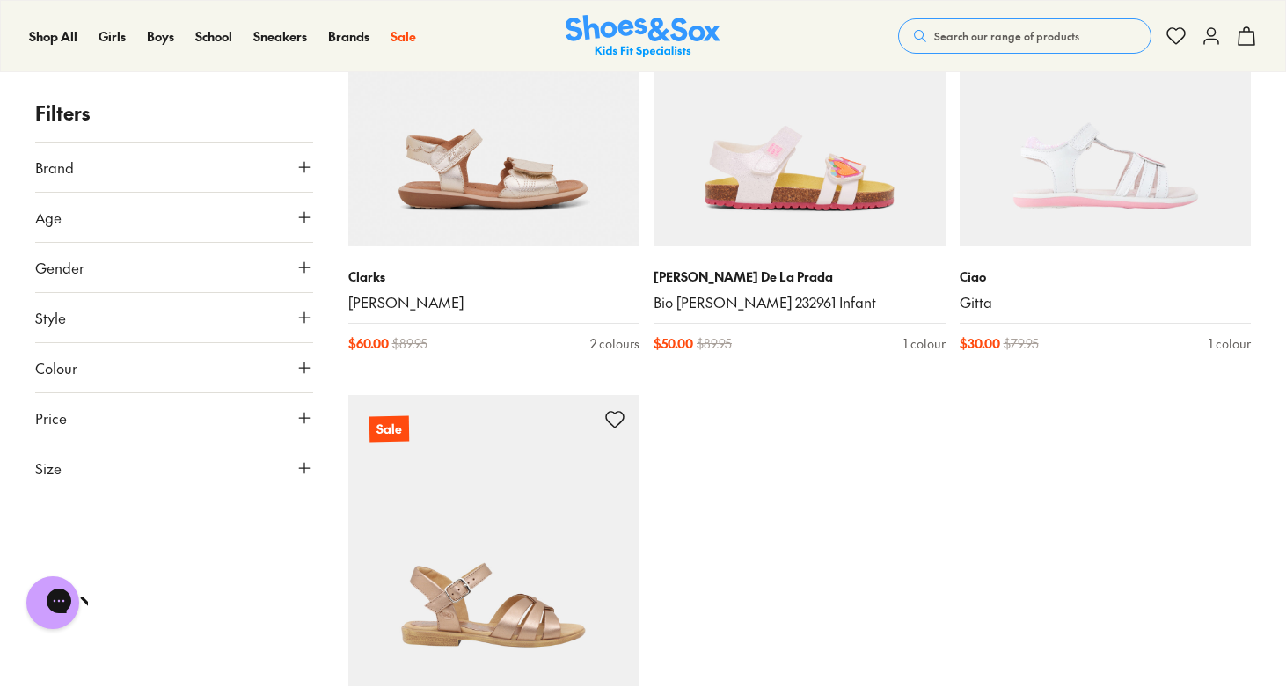
scroll to position [11242, 0]
